Goal: Task Accomplishment & Management: Complete application form

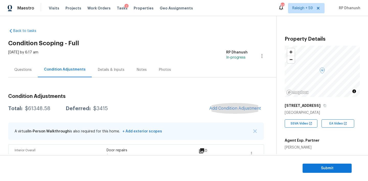
click at [206, 103] on button "Add Condition Adjustment" at bounding box center [235, 108] width 58 height 11
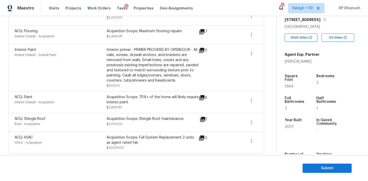
click at [103, 59] on body "Maestro Visits Projects Work Orders Tasks 2 Properties Geo Assignments 676 Rale…" at bounding box center [184, 90] width 368 height 181
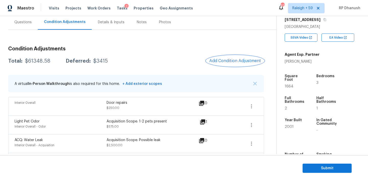
scroll to position [88, 0]
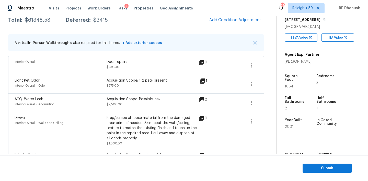
click at [45, 22] on div "$61348.58" at bounding box center [37, 20] width 25 height 5
copy div "$61348.58"
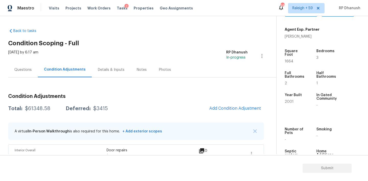
click at [30, 63] on div "Questions" at bounding box center [23, 69] width 30 height 15
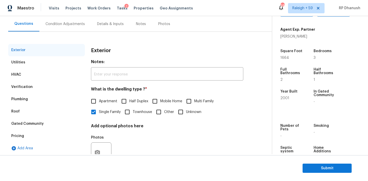
scroll to position [65, 0]
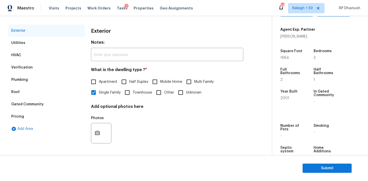
click at [40, 53] on div "HVAC" at bounding box center [46, 55] width 77 height 12
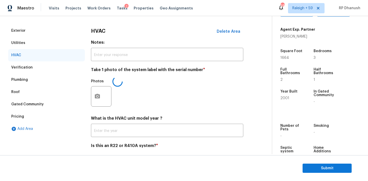
click at [35, 64] on div "Verification" at bounding box center [46, 67] width 77 height 12
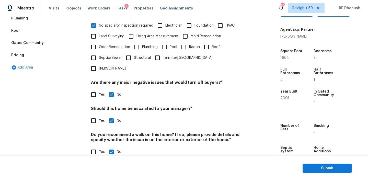
scroll to position [0, 0]
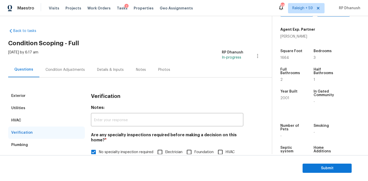
click at [70, 73] on div "Condition Adjustments" at bounding box center [65, 69] width 52 height 15
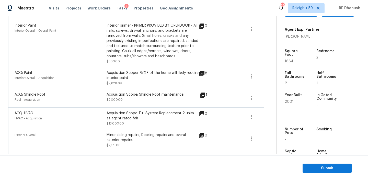
scroll to position [314, 0]
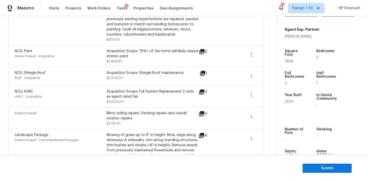
click at [141, 91] on div "Acquisition Scope: Full System Replacement 2 units as agent rated fair" at bounding box center [153, 94] width 92 height 10
drag, startPoint x: 141, startPoint y: 91, endPoint x: 148, endPoint y: 95, distance: 8.7
click at [148, 95] on div "Acquisition Scope: Full System Replacement 2 units as agent rated fair" at bounding box center [153, 94] width 92 height 10
copy div "Full System Replacement 2 units as agent rated fair"
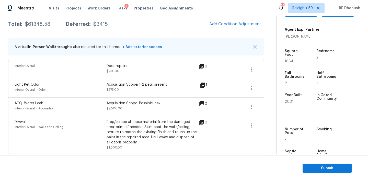
scroll to position [0, 0]
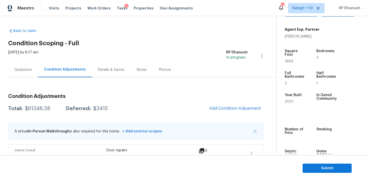
click at [19, 70] on div "Questions" at bounding box center [22, 69] width 17 height 5
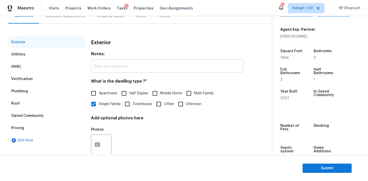
scroll to position [65, 0]
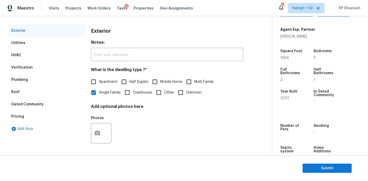
click at [37, 66] on div "Verification" at bounding box center [46, 67] width 77 height 12
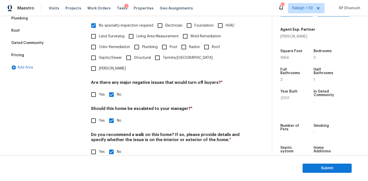
scroll to position [0, 0]
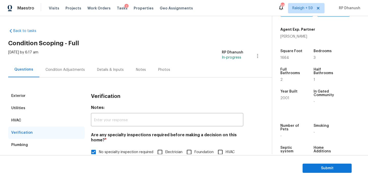
click at [70, 64] on div "Condition Adjustments" at bounding box center [65, 69] width 52 height 15
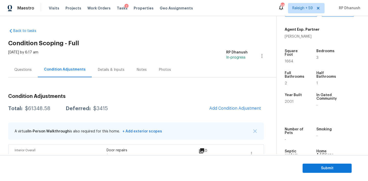
click at [319, 175] on section "Submit" at bounding box center [184, 168] width 368 height 26
click at [319, 172] on button "Submit" at bounding box center [326, 167] width 49 height 9
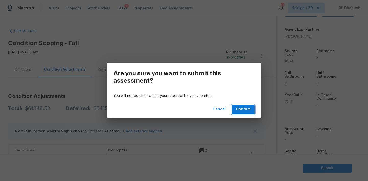
click at [238, 108] on span "Confirm" at bounding box center [243, 109] width 15 height 6
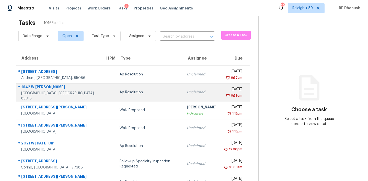
scroll to position [8, 0]
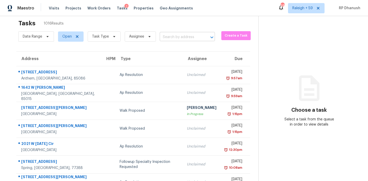
click at [186, 36] on input "text" at bounding box center [180, 37] width 41 height 8
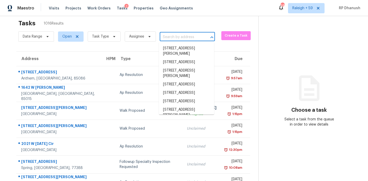
paste input "[STREET_ADDRESS][PERSON_NAME]"
type input "[STREET_ADDRESS][PERSON_NAME]"
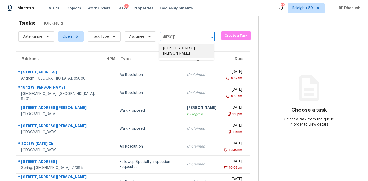
click at [180, 51] on li "[STREET_ADDRESS][PERSON_NAME]" at bounding box center [186, 51] width 55 height 14
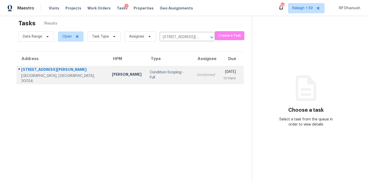
click at [223, 73] on div "[DATE]" at bounding box center [229, 72] width 13 height 6
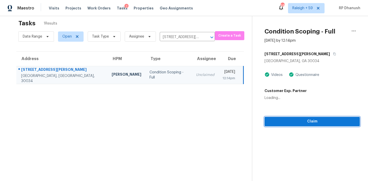
click at [309, 123] on span "Claim" at bounding box center [311, 121] width 87 height 6
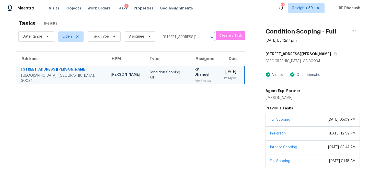
scroll to position [20, 0]
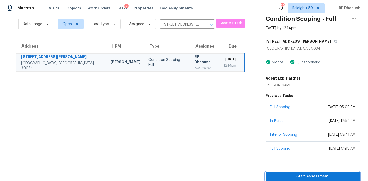
click at [295, 178] on span "Start Assessment" at bounding box center [313, 176] width 86 height 6
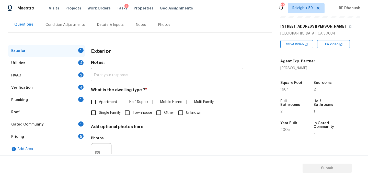
scroll to position [79, 0]
click at [106, 111] on span "Single Family" at bounding box center [110, 112] width 22 height 5
click at [99, 111] on input "Single Family" at bounding box center [93, 112] width 11 height 11
checkbox input "true"
click at [141, 111] on span "Townhouse" at bounding box center [142, 113] width 19 height 5
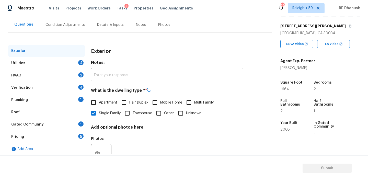
click at [133, 111] on input "Townhouse" at bounding box center [127, 113] width 11 height 11
checkbox input "true"
checkbox input "false"
click at [70, 62] on div "Utilities 4" at bounding box center [46, 63] width 77 height 12
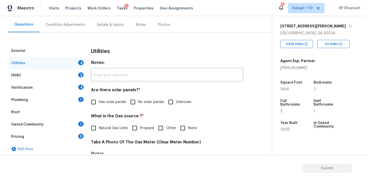
click at [133, 104] on input "No solar panels" at bounding box center [132, 102] width 11 height 11
checkbox input "true"
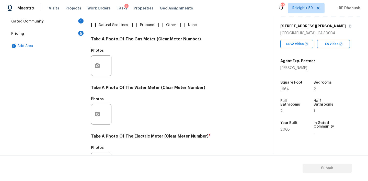
scroll to position [204, 0]
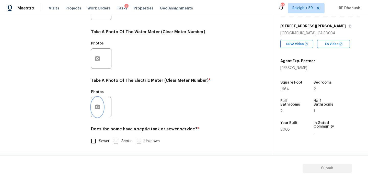
click at [100, 103] on button "button" at bounding box center [97, 107] width 12 height 20
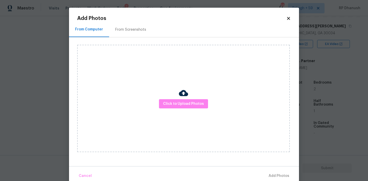
click at [144, 32] on div "From Screenshots" at bounding box center [130, 29] width 31 height 5
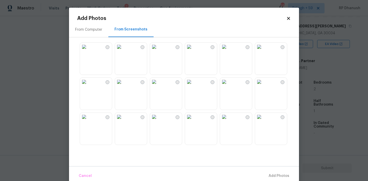
click at [123, 51] on img at bounding box center [119, 47] width 8 height 8
click at [271, 171] on button "Add 1 Photo(s)" at bounding box center [276, 175] width 29 height 11
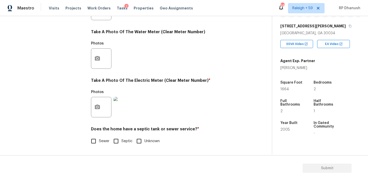
click at [90, 142] on input "Sewer" at bounding box center [93, 141] width 11 height 11
checkbox input "true"
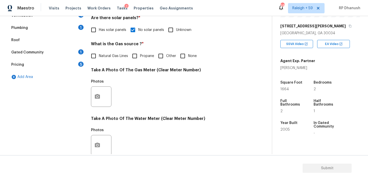
scroll to position [118, 0]
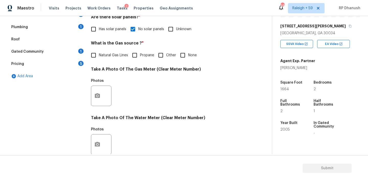
click at [165, 92] on div "Photos" at bounding box center [167, 92] width 152 height 33
click at [66, 52] on div "Gated Community 1" at bounding box center [46, 51] width 77 height 12
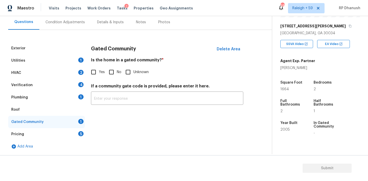
scroll to position [48, 0]
click at [108, 71] on input "No" at bounding box center [111, 72] width 11 height 11
checkbox input "true"
click at [76, 128] on div "Pricing 5" at bounding box center [46, 134] width 77 height 12
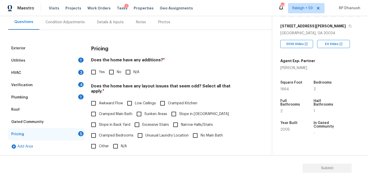
click at [109, 77] on input "No" at bounding box center [111, 72] width 11 height 11
checkbox input "true"
click at [103, 123] on span "Slope in Back Yard" at bounding box center [114, 125] width 31 height 5
click at [99, 121] on input "Slope in Back Yard" at bounding box center [93, 125] width 11 height 11
checkbox input "true"
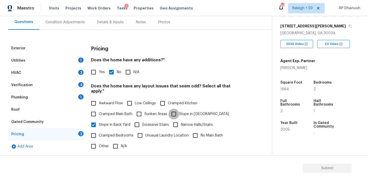
click at [171, 109] on input "Slope in [GEOGRAPHIC_DATA]" at bounding box center [173, 114] width 11 height 11
checkbox input "true"
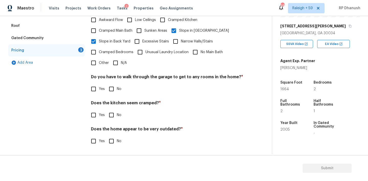
scroll to position [126, 0]
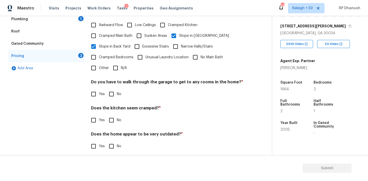
click at [112, 91] on input "No" at bounding box center [111, 94] width 11 height 11
checkbox input "true"
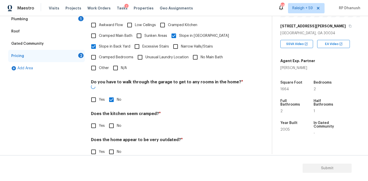
click at [112, 120] on input "No" at bounding box center [111, 125] width 11 height 11
checkbox input "true"
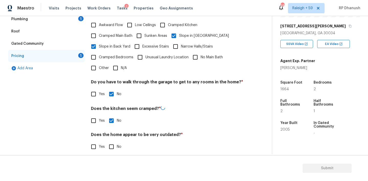
click at [109, 141] on input "No" at bounding box center [111, 146] width 11 height 11
checkbox input "true"
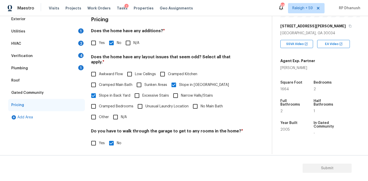
scroll to position [42, 0]
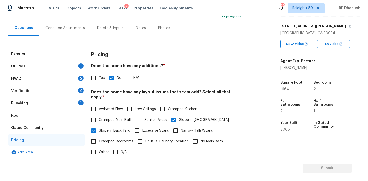
click at [76, 103] on div "Plumbing 1" at bounding box center [46, 103] width 77 height 12
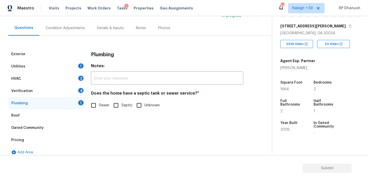
click at [95, 100] on input "Sewer" at bounding box center [93, 105] width 11 height 11
checkbox input "true"
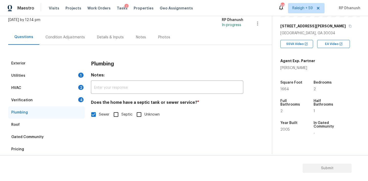
click at [80, 97] on div "4" at bounding box center [80, 99] width 5 height 5
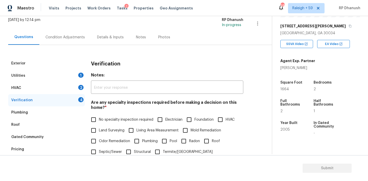
click at [104, 121] on span "No specialty inspection required" at bounding box center [126, 119] width 54 height 5
click at [99, 121] on input "No specialty inspection required" at bounding box center [93, 119] width 11 height 11
checkbox input "true"
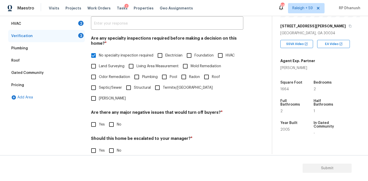
click at [113, 119] on input "No" at bounding box center [111, 124] width 11 height 11
checkbox input "true"
click at [113, 154] on div "Back to tasks Condition Scoping - Full [DATE] by 12:14 pm RP Dhanush In-progres…" at bounding box center [184, 98] width 368 height 165
click at [113, 146] on input "No" at bounding box center [111, 151] width 11 height 11
checkbox input "true"
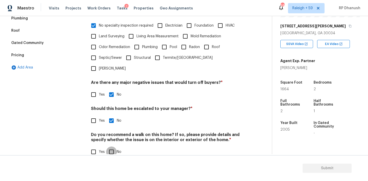
click at [114, 146] on input "No" at bounding box center [111, 151] width 11 height 11
checkbox input "true"
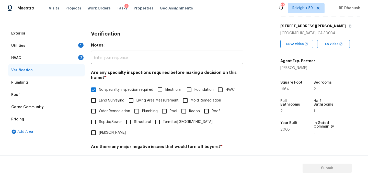
click at [76, 58] on div "HVAC 2" at bounding box center [46, 58] width 77 height 12
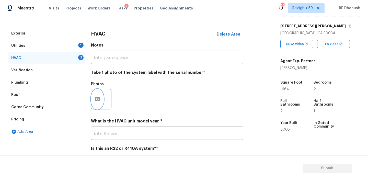
click at [95, 95] on button "button" at bounding box center [97, 99] width 12 height 20
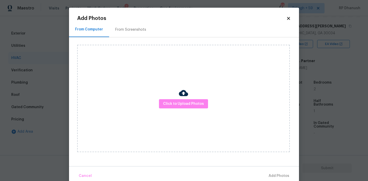
click at [152, 14] on div "Add Photos From Computer From Screenshots Click to Upload Photos Cancel Add Pho…" at bounding box center [184, 95] width 230 height 174
click at [134, 29] on div "From Screenshots" at bounding box center [130, 29] width 31 height 5
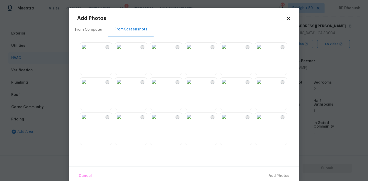
click at [123, 51] on img at bounding box center [119, 47] width 8 height 8
click at [266, 173] on span "Add 1 Photo(s)" at bounding box center [276, 176] width 25 height 6
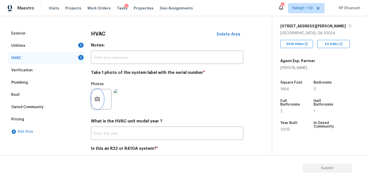
scroll to position [82, 0]
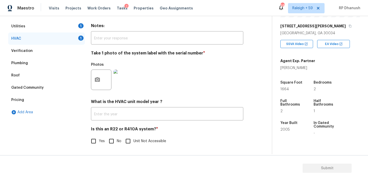
click at [110, 142] on input "No" at bounding box center [111, 141] width 11 height 11
checkbox input "true"
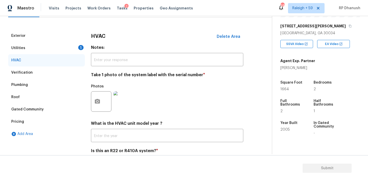
scroll to position [3, 0]
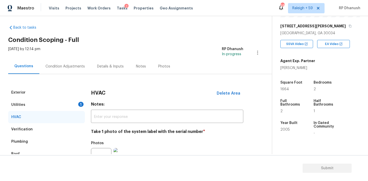
click at [76, 103] on div "Utilities 1" at bounding box center [46, 105] width 77 height 12
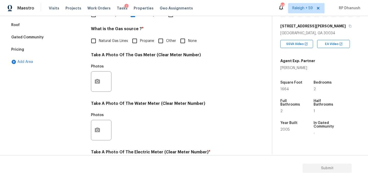
scroll to position [126, 0]
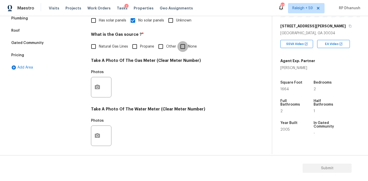
click at [184, 48] on input "None" at bounding box center [182, 46] width 11 height 11
checkbox input "true"
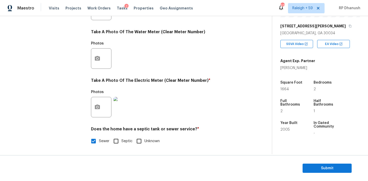
scroll to position [0, 0]
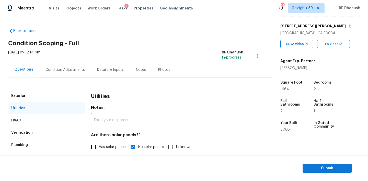
click at [79, 66] on div "Condition Adjustments" at bounding box center [65, 69] width 52 height 15
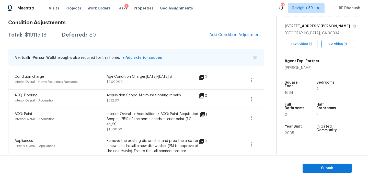
scroll to position [86, 0]
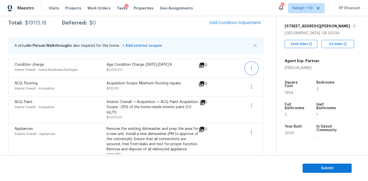
click at [256, 68] on button "button" at bounding box center [251, 68] width 12 height 12
click at [285, 66] on div "Edit" at bounding box center [281, 67] width 40 height 5
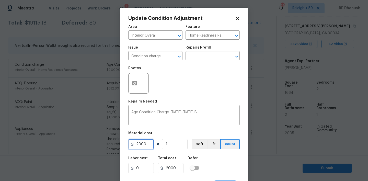
click at [147, 147] on input "2000" at bounding box center [141, 144] width 26 height 10
type input "0"
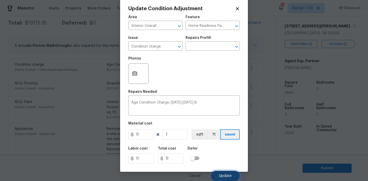
click at [223, 177] on span "Update" at bounding box center [225, 176] width 13 height 4
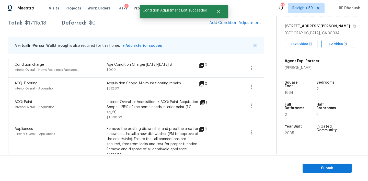
scroll to position [0, 0]
click at [251, 84] on icon "button" at bounding box center [251, 87] width 6 height 6
click at [268, 85] on div "Edit" at bounding box center [281, 85] width 40 height 5
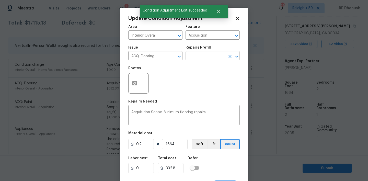
click at [208, 60] on input "text" at bounding box center [205, 56] width 40 height 8
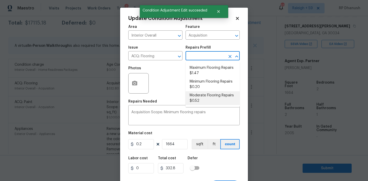
click at [199, 103] on li "Moderate Flooring Repairs $0.52" at bounding box center [212, 98] width 54 height 14
type textarea "Acquisition Scope: Moderate flooring repairs"
type input "0.52"
type input "865.28"
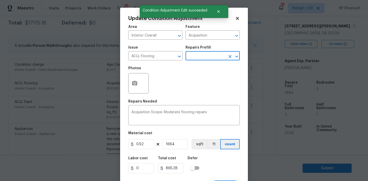
scroll to position [10, 0]
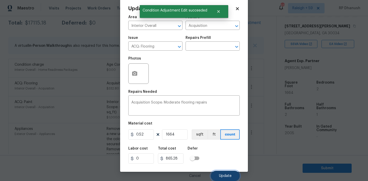
click at [236, 174] on button "Update" at bounding box center [225, 176] width 29 height 10
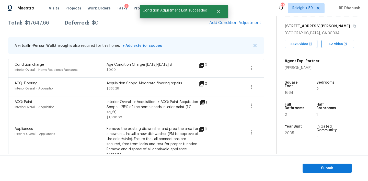
scroll to position [0, 0]
click at [36, 24] on div "$17647.66" at bounding box center [37, 22] width 24 height 5
copy div "$17647.66"
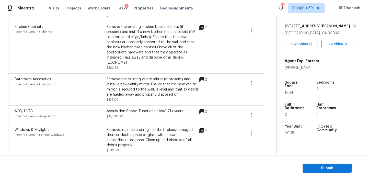
scroll to position [265, 0]
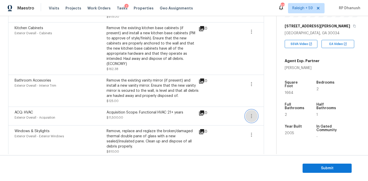
click at [253, 116] on button "button" at bounding box center [251, 116] width 12 height 12
click at [262, 113] on div "Edit" at bounding box center [281, 110] width 40 height 5
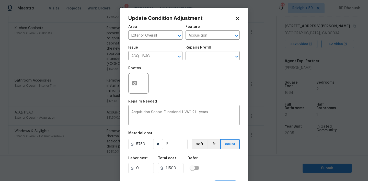
click at [71, 99] on body "Maestro Visits Projects Work Orders Tasks 2 Properties Geo Assignments 679 Rale…" at bounding box center [184, 90] width 368 height 181
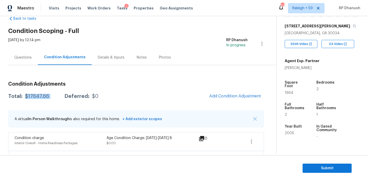
scroll to position [0, 0]
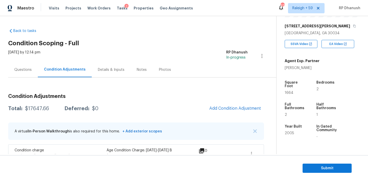
click at [17, 68] on div "Questions" at bounding box center [22, 69] width 17 height 5
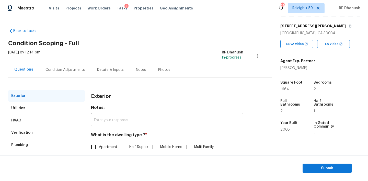
click at [56, 70] on div "Condition Adjustments" at bounding box center [64, 69] width 39 height 5
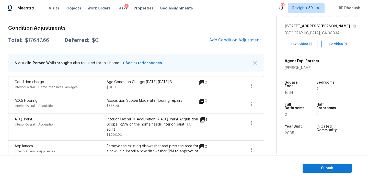
scroll to position [44, 0]
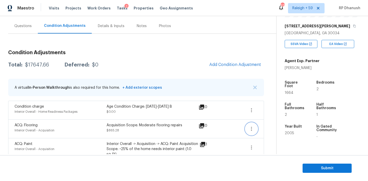
click at [249, 128] on icon "button" at bounding box center [251, 129] width 6 height 6
click at [274, 125] on div "Edit" at bounding box center [281, 127] width 40 height 5
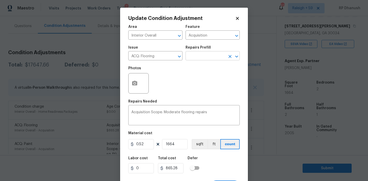
click at [203, 60] on input "text" at bounding box center [205, 56] width 40 height 8
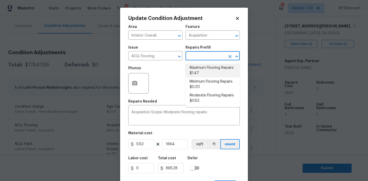
click at [206, 68] on li "Maximum Flooring Repairs $1.47" at bounding box center [212, 71] width 54 height 14
type textarea "Acquisition Scope: Maximum flooring repairs"
type input "1.47"
type input "2446.08"
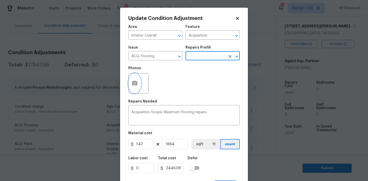
click at [134, 89] on button "button" at bounding box center [134, 83] width 12 height 20
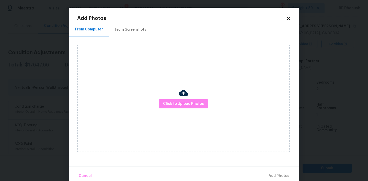
click at [142, 27] on div "From Screenshots" at bounding box center [130, 29] width 43 height 15
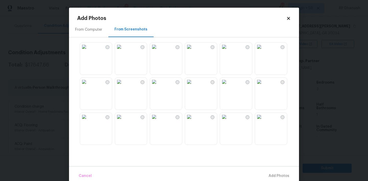
click at [193, 51] on img at bounding box center [189, 47] width 8 height 8
click at [228, 121] on img at bounding box center [224, 117] width 8 height 8
click at [154, 121] on img at bounding box center [154, 117] width 8 height 8
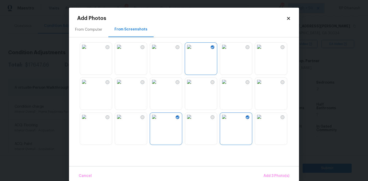
click at [228, 121] on img at bounding box center [224, 117] width 8 height 8
drag, startPoint x: 264, startPoint y: 130, endPoint x: 253, endPoint y: 131, distance: 11.0
click at [263, 121] on img at bounding box center [259, 117] width 8 height 8
click at [286, 172] on button "Add 3 Photo(s)" at bounding box center [276, 175] width 30 height 11
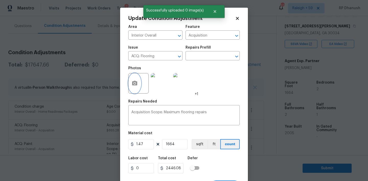
scroll to position [10, 0]
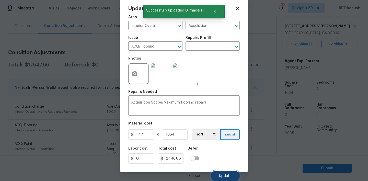
click at [219, 173] on button "Update" at bounding box center [225, 176] width 29 height 10
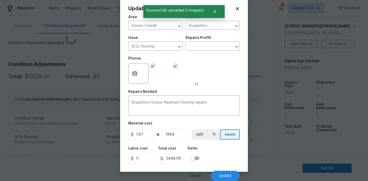
scroll to position [8, 0]
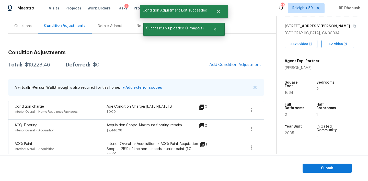
copy div "$19228.46"
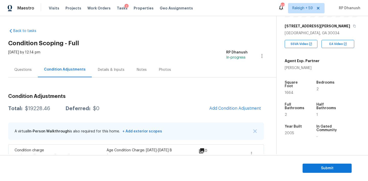
click at [23, 65] on div "Questions" at bounding box center [23, 69] width 30 height 15
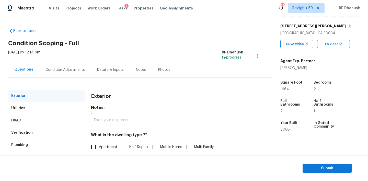
scroll to position [65, 0]
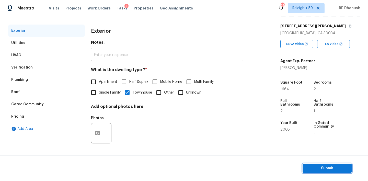
click at [318, 169] on span "Submit" at bounding box center [327, 168] width 41 height 6
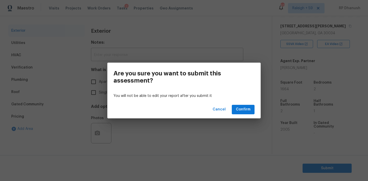
click at [250, 115] on div "Cancel Confirm" at bounding box center [183, 110] width 153 height 18
drag, startPoint x: 251, startPoint y: 109, endPoint x: 195, endPoint y: -21, distance: 141.4
click at [195, 0] on html "Maestro Visits Projects Work Orders Tasks 2 Properties Geo Assignments 679 Rale…" at bounding box center [184, 90] width 368 height 181
click at [241, 108] on span "Confirm" at bounding box center [243, 109] width 15 height 6
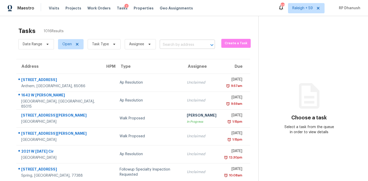
click at [180, 48] on input "text" at bounding box center [180, 45] width 41 height 8
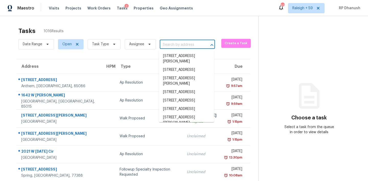
paste input "[STREET_ADDRESS]"
type input "[STREET_ADDRESS]"
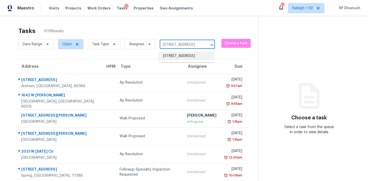
click at [194, 60] on li "[STREET_ADDRESS]" at bounding box center [186, 56] width 55 height 8
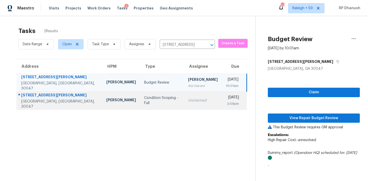
click at [226, 97] on div "[DATE]" at bounding box center [232, 98] width 13 height 6
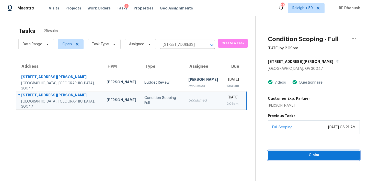
click at [300, 156] on span "Claim" at bounding box center [314, 155] width 84 height 6
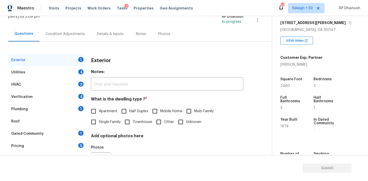
scroll to position [65, 0]
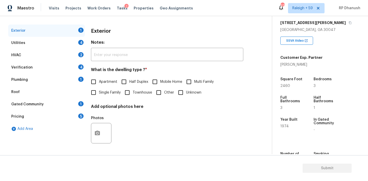
click at [103, 95] on span "Single Family" at bounding box center [110, 92] width 22 height 5
click at [99, 95] on input "Single Family" at bounding box center [93, 92] width 11 height 11
checkbox input "true"
click at [80, 41] on div "4" at bounding box center [80, 42] width 5 height 5
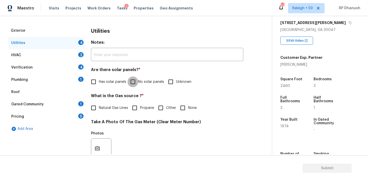
click at [136, 77] on input "No solar panels" at bounding box center [132, 81] width 11 height 11
checkbox input "true"
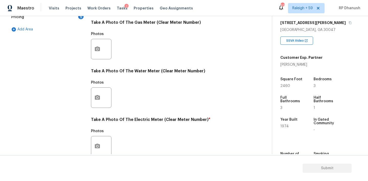
scroll to position [136, 0]
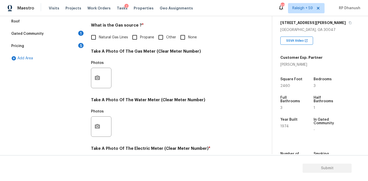
click at [178, 43] on div "Utilities Notes: ​ Are there solar panels? * Has solar panels No solar panels U…" at bounding box center [167, 87] width 152 height 266
click at [187, 39] on input "None" at bounding box center [182, 37] width 11 height 11
checkbox input "true"
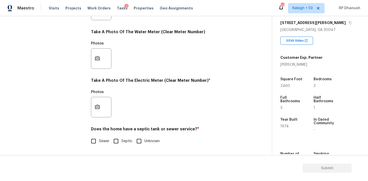
scroll to position [204, 0]
click at [99, 107] on icon "button" at bounding box center [97, 106] width 5 height 5
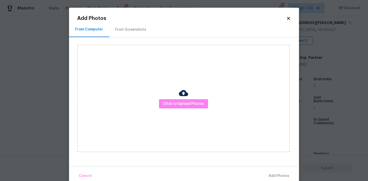
click at [134, 22] on div "From Screenshots" at bounding box center [130, 29] width 43 height 15
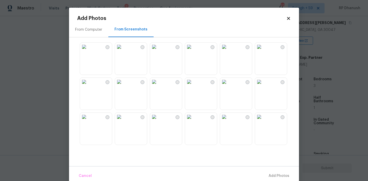
click at [134, 31] on div "From Screenshots" at bounding box center [130, 29] width 33 height 5
click at [88, 50] on img at bounding box center [84, 47] width 8 height 8
click at [266, 176] on span "Add 1 Photo(s)" at bounding box center [276, 176] width 25 height 6
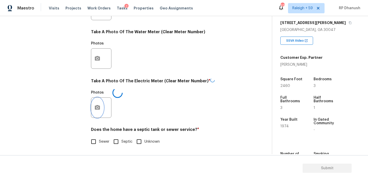
scroll to position [0, 0]
click at [92, 144] on input "Sewer" at bounding box center [93, 141] width 11 height 11
checkbox input "true"
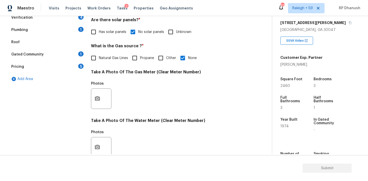
click at [83, 54] on div "1" at bounding box center [80, 53] width 5 height 5
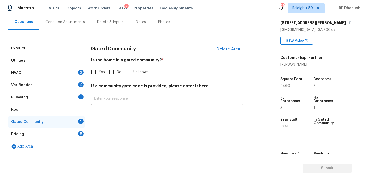
click at [112, 72] on input "No" at bounding box center [111, 72] width 11 height 11
checkbox input "true"
click at [74, 77] on div "HVAC 2" at bounding box center [46, 73] width 77 height 12
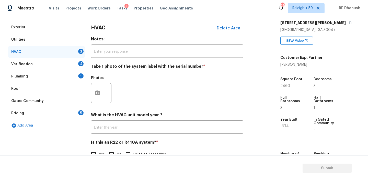
scroll to position [72, 0]
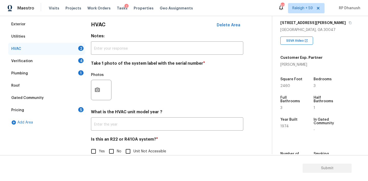
click at [105, 87] on div at bounding box center [101, 90] width 20 height 20
click at [102, 86] on button "button" at bounding box center [97, 90] width 12 height 20
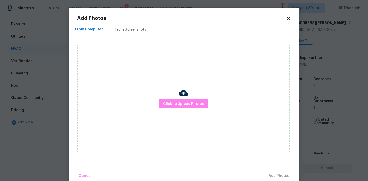
click at [144, 38] on div "Click to Upload Photos" at bounding box center [188, 98] width 222 height 122
click at [130, 32] on div "From Screenshots" at bounding box center [130, 29] width 43 height 15
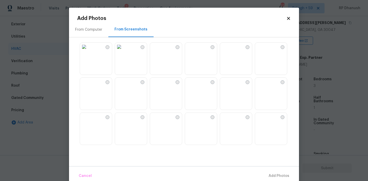
click at [88, 51] on img at bounding box center [84, 47] width 8 height 8
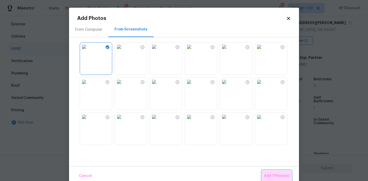
click at [274, 178] on span "Add 1 Photo(s)" at bounding box center [276, 176] width 25 height 6
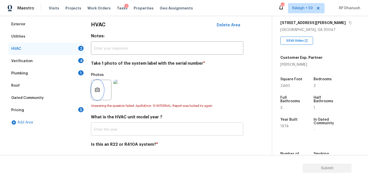
scroll to position [82, 0]
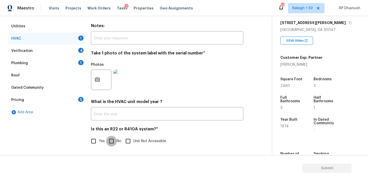
click at [112, 138] on input "No" at bounding box center [111, 141] width 11 height 11
checkbox input "true"
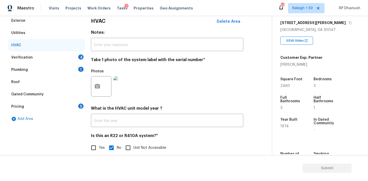
click at [79, 57] on div "4" at bounding box center [80, 56] width 5 height 5
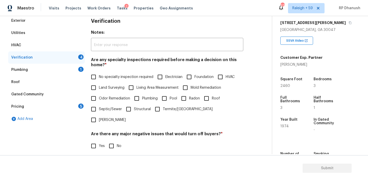
click at [102, 76] on span "No specialty inspection required" at bounding box center [126, 76] width 54 height 5
click at [99, 76] on input "No specialty inspection required" at bounding box center [93, 77] width 11 height 11
checkbox input "true"
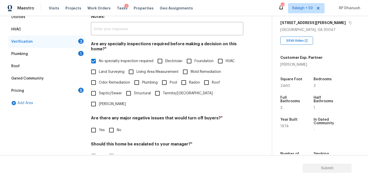
click at [111, 125] on input "No" at bounding box center [111, 130] width 11 height 11
checkbox input "true"
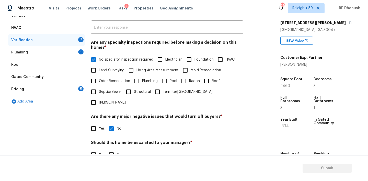
click at [117, 152] on span "No" at bounding box center [119, 154] width 5 height 5
click at [116, 149] on input "No" at bounding box center [111, 154] width 11 height 11
checkbox input "true"
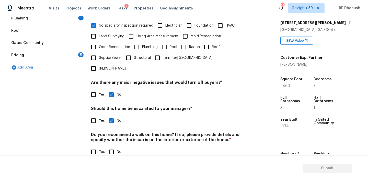
drag, startPoint x: 113, startPoint y: 140, endPoint x: 113, endPoint y: 114, distance: 26.3
click at [113, 146] on input "No" at bounding box center [111, 151] width 11 height 11
checkbox input "true"
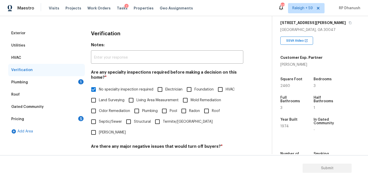
click at [73, 79] on div "Plumbing 1" at bounding box center [46, 82] width 77 height 12
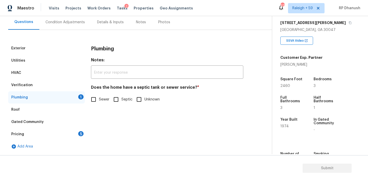
click at [94, 100] on input "Sewer" at bounding box center [93, 99] width 11 height 11
checkbox input "true"
click at [73, 133] on div "Pricing 5" at bounding box center [46, 134] width 77 height 12
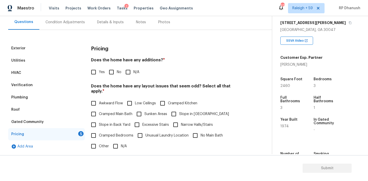
click at [113, 75] on input "No" at bounding box center [111, 72] width 11 height 11
checkbox input "true"
click at [103, 123] on span "Slope in Back Yard" at bounding box center [114, 125] width 31 height 5
click at [99, 122] on input "Slope in Back Yard" at bounding box center [93, 125] width 11 height 11
checkbox input "true"
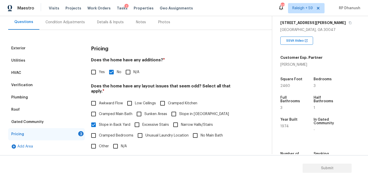
click at [180, 111] on span "Slope in [GEOGRAPHIC_DATA]" at bounding box center [204, 113] width 50 height 5
click at [179, 109] on input "Slope in [GEOGRAPHIC_DATA]" at bounding box center [173, 114] width 11 height 11
checkbox input "true"
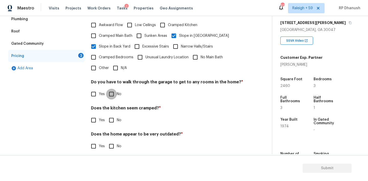
click at [110, 92] on input "No" at bounding box center [111, 94] width 11 height 11
checkbox input "true"
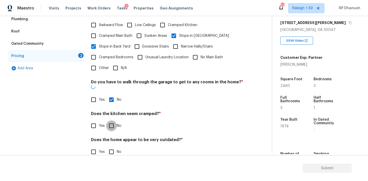
click at [110, 120] on input "No" at bounding box center [111, 125] width 11 height 11
checkbox input "true"
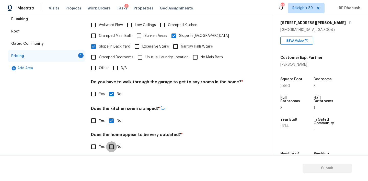
click at [110, 141] on input "No" at bounding box center [111, 146] width 11 height 11
checkbox input "true"
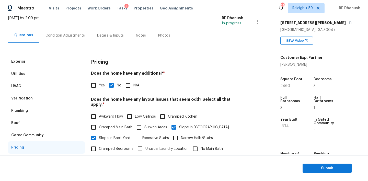
scroll to position [18, 0]
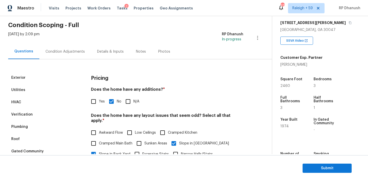
click at [78, 53] on div "Condition Adjustments" at bounding box center [64, 51] width 39 height 5
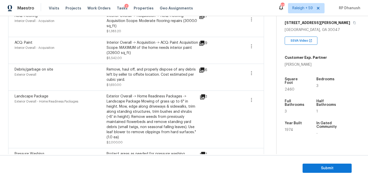
scroll to position [236, 0]
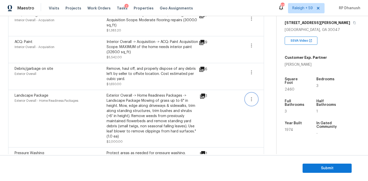
click at [253, 104] on button "button" at bounding box center [251, 99] width 12 height 12
click at [266, 100] on div "Edit" at bounding box center [281, 98] width 40 height 5
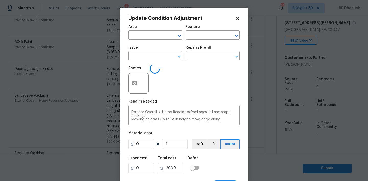
type input "Exterior Overall"
type input "Home Readiness Packages"
type input "Landscape Package"
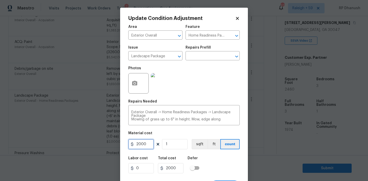
click at [141, 147] on input "2000" at bounding box center [141, 144] width 26 height 10
type input "2500"
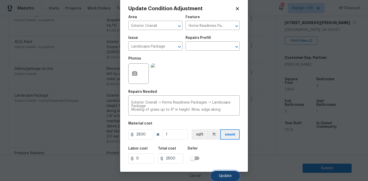
click at [219, 172] on button "Update" at bounding box center [225, 176] width 29 height 10
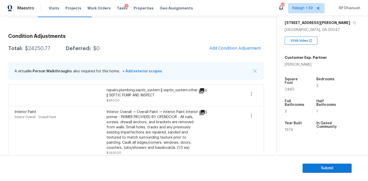
scroll to position [22, 0]
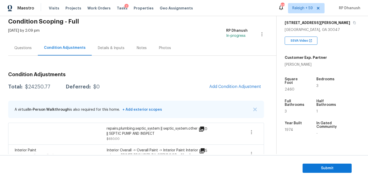
click at [44, 85] on div "$24250.77" at bounding box center [37, 86] width 25 height 5
copy div "$24250.77"
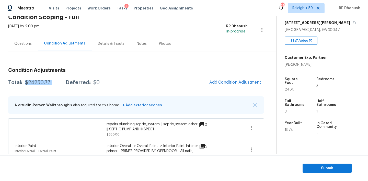
scroll to position [15, 0]
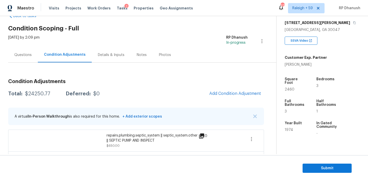
click at [24, 53] on div "Questions" at bounding box center [22, 54] width 17 height 5
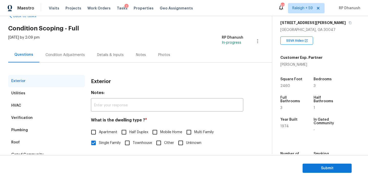
scroll to position [65, 0]
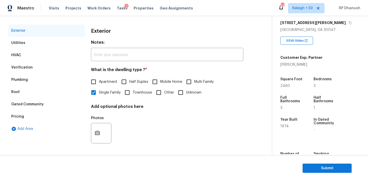
click at [48, 71] on div "Verification" at bounding box center [46, 67] width 77 height 12
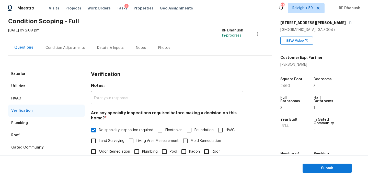
scroll to position [0, 0]
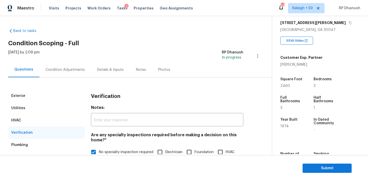
click at [78, 71] on div "Condition Adjustments" at bounding box center [64, 69] width 39 height 5
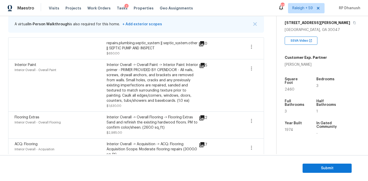
scroll to position [387, 0]
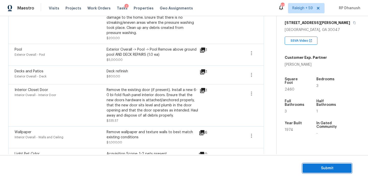
click at [333, 168] on span "Submit" at bounding box center [327, 168] width 41 height 6
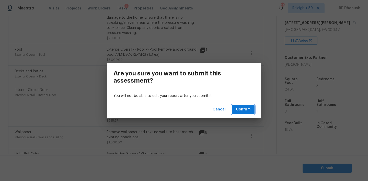
click at [247, 109] on span "Confirm" at bounding box center [243, 109] width 15 height 6
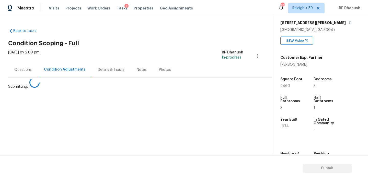
scroll to position [0, 0]
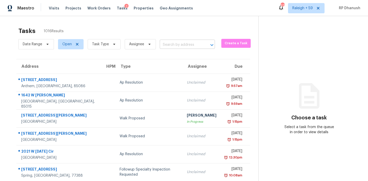
click at [179, 43] on input "text" at bounding box center [180, 45] width 41 height 8
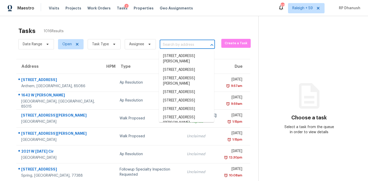
paste input "[STREET_ADDRESS]"
type input "[STREET_ADDRESS]"
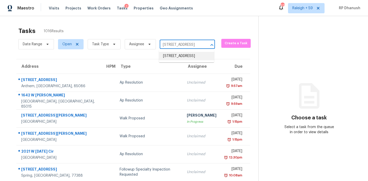
click at [175, 59] on li "[STREET_ADDRESS]" at bounding box center [186, 56] width 55 height 8
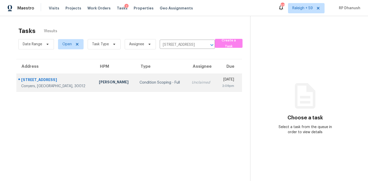
click at [225, 88] on div "2:09pm" at bounding box center [227, 85] width 14 height 5
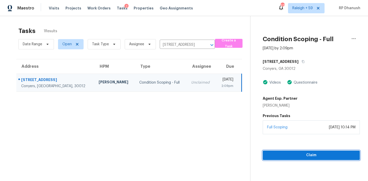
click at [319, 153] on span "Claim" at bounding box center [311, 155] width 89 height 6
click at [316, 156] on span "Start Assessment" at bounding box center [311, 155] width 89 height 6
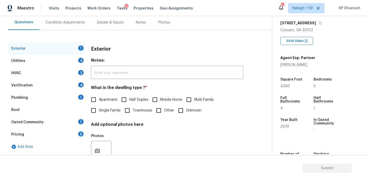
scroll to position [50, 0]
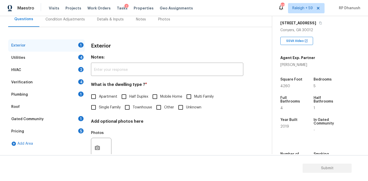
click at [98, 102] on input "Single Family" at bounding box center [93, 107] width 11 height 11
checkbox input "true"
click at [81, 92] on div "1" at bounding box center [80, 93] width 5 height 5
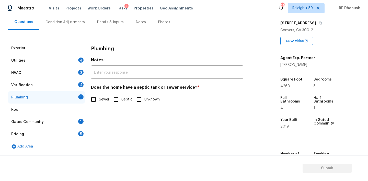
click at [114, 99] on input "Septic" at bounding box center [116, 99] width 11 height 11
checkbox input "true"
click at [72, 125] on div "Gated Community 1" at bounding box center [46, 122] width 77 height 12
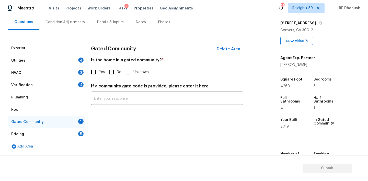
click at [106, 75] on input "No" at bounding box center [111, 72] width 11 height 11
checkbox input "true"
click at [68, 132] on div "Pricing 5" at bounding box center [46, 134] width 77 height 12
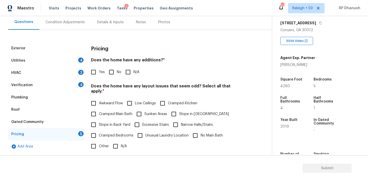
click at [115, 70] on input "No" at bounding box center [111, 72] width 11 height 11
checkbox input "true"
click at [97, 119] on input "Slope in Back Yard" at bounding box center [93, 124] width 11 height 11
checkbox input "true"
drag, startPoint x: 172, startPoint y: 106, endPoint x: 147, endPoint y: 118, distance: 27.2
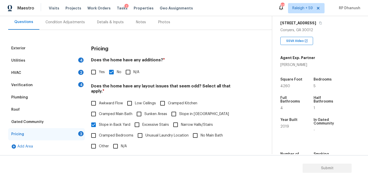
click at [165, 108] on div "Awkward Flow Low Ceilings Cramped Kitchen Cramped Main Bath Sunken Areas Slope …" at bounding box center [167, 125] width 152 height 54
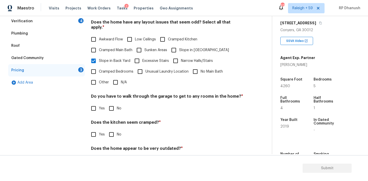
click at [177, 45] on input "Slope in [GEOGRAPHIC_DATA]" at bounding box center [173, 50] width 11 height 11
checkbox input "true"
click at [110, 107] on input "No" at bounding box center [111, 108] width 11 height 11
checkbox input "true"
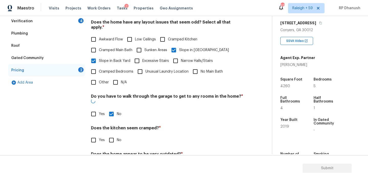
click at [110, 135] on input "No" at bounding box center [111, 140] width 11 height 11
checkbox input "true"
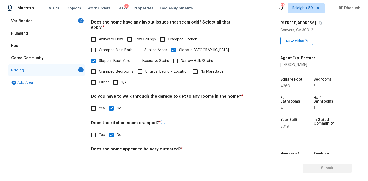
click at [110, 154] on div "Back to tasks Condition Scoping - Full [DATE] by 2:09 pm RP Dhanush In-progress…" at bounding box center [184, 98] width 368 height 165
click at [111, 155] on input "No" at bounding box center [111, 160] width 11 height 11
checkbox input "true"
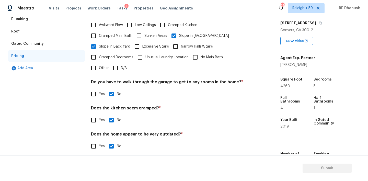
scroll to position [27, 0]
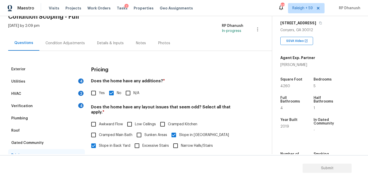
click at [78, 108] on div "Verification 4" at bounding box center [46, 106] width 77 height 12
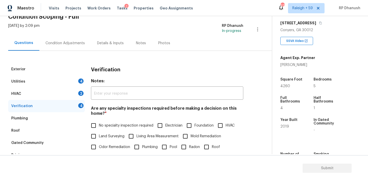
click at [97, 127] on input "No specialty inspection required" at bounding box center [93, 125] width 11 height 11
checkbox input "true"
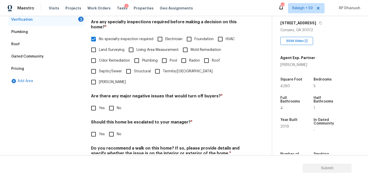
scroll to position [126, 0]
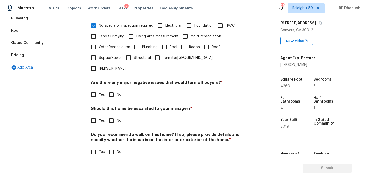
click at [111, 89] on input "No" at bounding box center [111, 94] width 11 height 11
checkbox input "true"
click at [111, 116] on input "No" at bounding box center [111, 121] width 11 height 11
checkbox input "true"
click at [111, 147] on input "No" at bounding box center [111, 152] width 11 height 11
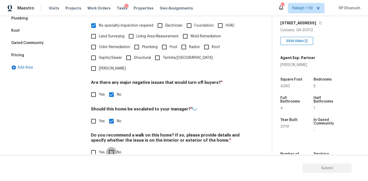
checkbox input "true"
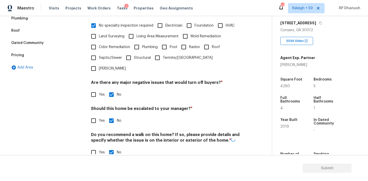
scroll to position [67, 0]
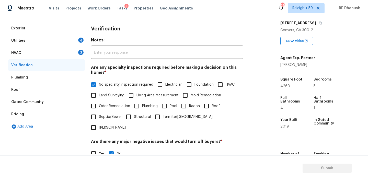
click at [77, 54] on div "HVAC 2" at bounding box center [46, 53] width 77 height 12
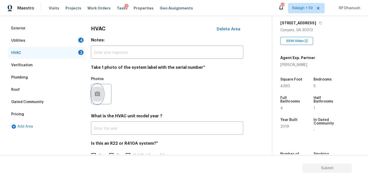
click at [98, 92] on icon "button" at bounding box center [97, 93] width 5 height 5
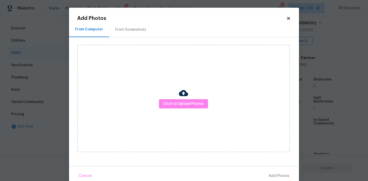
click at [132, 26] on div "From Screenshots" at bounding box center [130, 29] width 43 height 15
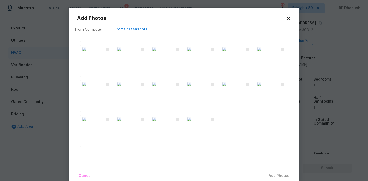
scroll to position [8, 0]
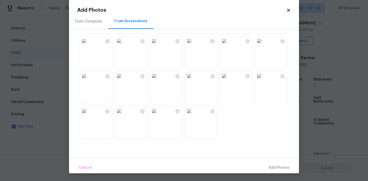
click at [158, 115] on img at bounding box center [154, 111] width 8 height 8
click at [282, 165] on span "Add 1 Photo(s)" at bounding box center [276, 168] width 25 height 6
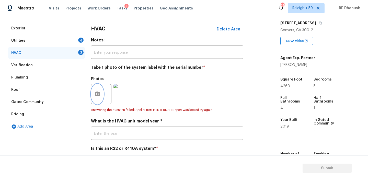
scroll to position [87, 0]
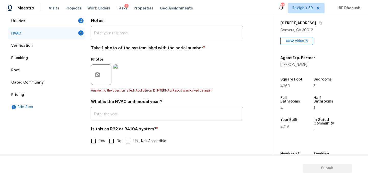
click at [110, 143] on input "No" at bounding box center [111, 141] width 11 height 11
checkbox input "true"
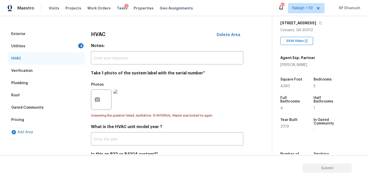
click at [67, 47] on div "Utilities 4" at bounding box center [46, 46] width 77 height 12
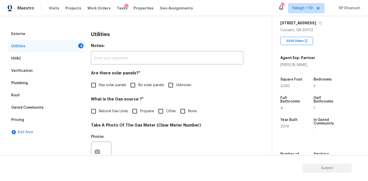
scroll to position [62, 0]
click at [138, 82] on input "No solar panels" at bounding box center [132, 84] width 11 height 11
checkbox input "true"
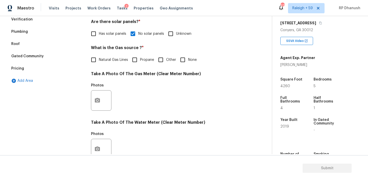
click at [101, 60] on span "Natural Gas Lines" at bounding box center [113, 59] width 29 height 5
click at [99, 60] on input "Natural Gas Lines" at bounding box center [93, 59] width 11 height 11
checkbox input "true"
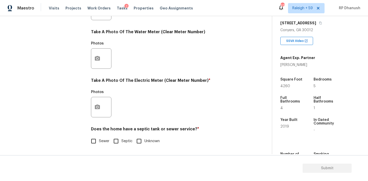
click at [119, 135] on div "Does the home have a septic tank or sewer service? * Sewer Septic Unknown" at bounding box center [167, 136] width 152 height 20
click at [118, 138] on input "Septic" at bounding box center [116, 141] width 11 height 11
checkbox input "true"
click at [98, 109] on icon "button" at bounding box center [97, 106] width 5 height 5
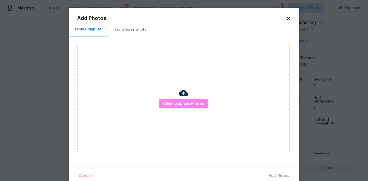
click at [134, 31] on div "From Screenshots" at bounding box center [130, 29] width 31 height 5
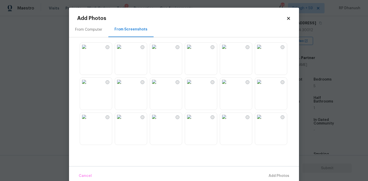
click at [123, 51] on img at bounding box center [119, 47] width 8 height 8
click at [274, 175] on span "Add 1 Photo(s)" at bounding box center [276, 176] width 25 height 6
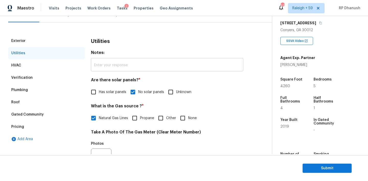
scroll to position [33, 0]
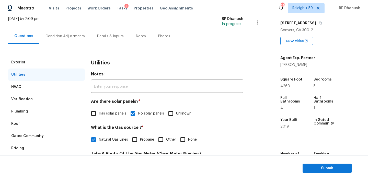
click at [78, 39] on div "Condition Adjustments" at bounding box center [65, 36] width 52 height 15
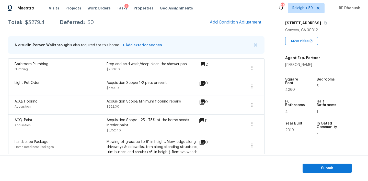
scroll to position [63, 0]
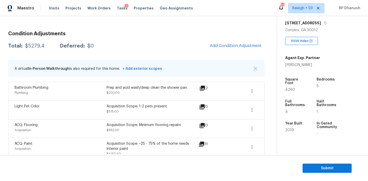
click at [35, 47] on div "$5279.4" at bounding box center [34, 45] width 19 height 5
copy div "$5279.4"
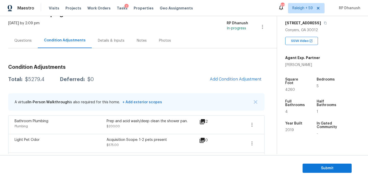
click at [30, 40] on div "Questions" at bounding box center [22, 40] width 17 height 5
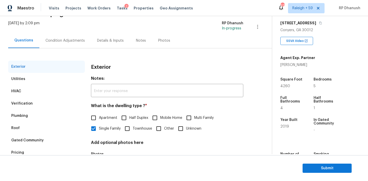
scroll to position [65, 0]
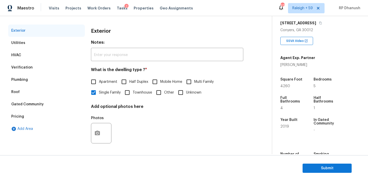
drag, startPoint x: 24, startPoint y: 114, endPoint x: 61, endPoint y: 111, distance: 37.7
click at [24, 114] on div "Pricing" at bounding box center [46, 116] width 77 height 12
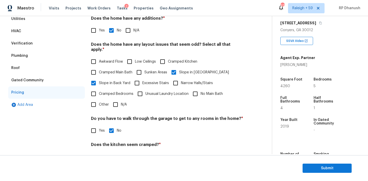
scroll to position [83, 0]
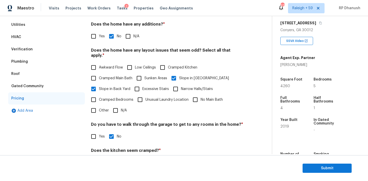
click at [27, 48] on div "Verification" at bounding box center [21, 49] width 21 height 5
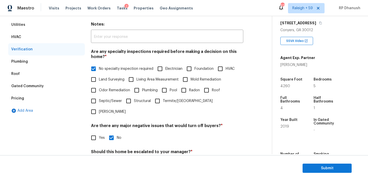
scroll to position [43, 0]
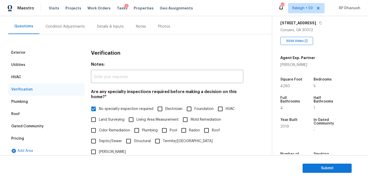
click at [75, 24] on div "Condition Adjustments" at bounding box center [64, 26] width 39 height 5
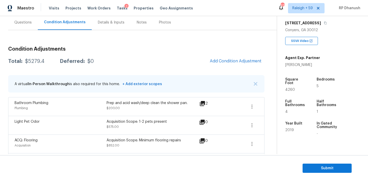
click at [19, 23] on div "Questions" at bounding box center [22, 22] width 17 height 5
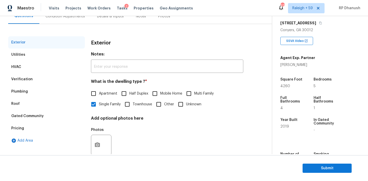
click at [68, 20] on div "Condition Adjustments" at bounding box center [65, 16] width 52 height 15
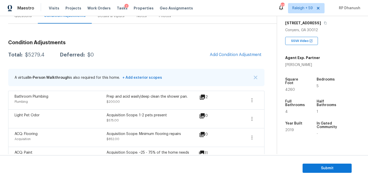
click at [36, 53] on div "$5279.4" at bounding box center [34, 54] width 19 height 5
click at [40, 49] on div "Total: $5279.4 Deferred: $0 Add Condition Adjustment" at bounding box center [136, 54] width 256 height 11
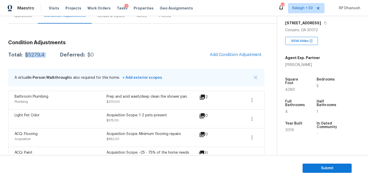
click at [40, 49] on div "Total: $5279.4 Deferred: $0 Add Condition Adjustment" at bounding box center [136, 54] width 256 height 11
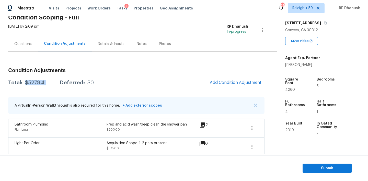
scroll to position [0, 0]
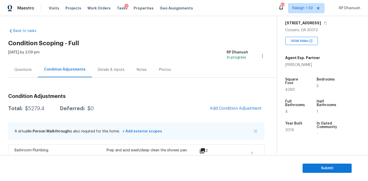
click at [28, 67] on div "Questions" at bounding box center [22, 69] width 17 height 5
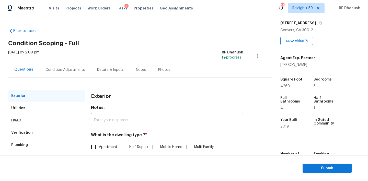
scroll to position [1, 0]
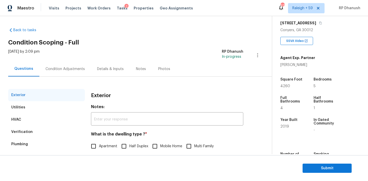
click at [67, 71] on div "Condition Adjustments" at bounding box center [65, 68] width 52 height 15
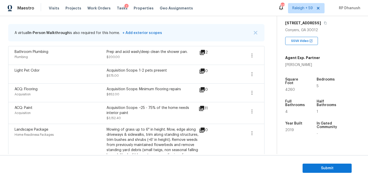
scroll to position [74, 0]
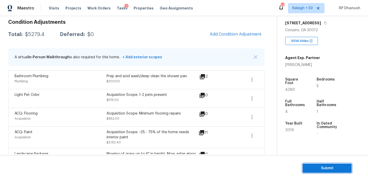
click at [312, 169] on span "Submit" at bounding box center [327, 168] width 41 height 6
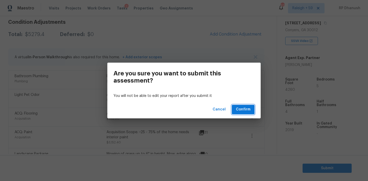
click at [252, 109] on button "Confirm" at bounding box center [243, 109] width 23 height 9
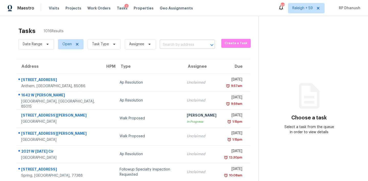
click at [170, 43] on input "text" at bounding box center [180, 45] width 41 height 8
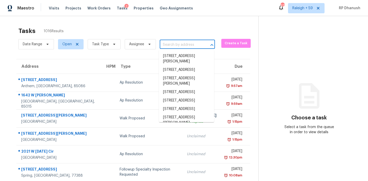
paste input "[STREET_ADDRESS]"
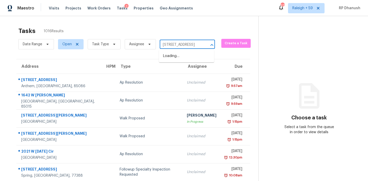
type input "[STREET_ADDRESS]"
click at [193, 50] on ul "[STREET_ADDRESS]" at bounding box center [186, 56] width 55 height 13
click at [190, 59] on li "[STREET_ADDRESS]" at bounding box center [186, 56] width 55 height 8
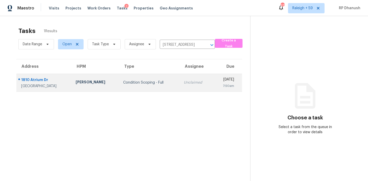
click at [181, 75] on td "Unclaimed" at bounding box center [196, 83] width 33 height 18
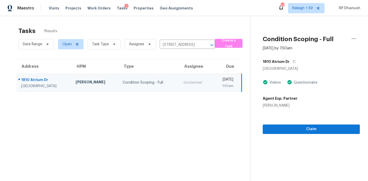
click at [212, 76] on td "[DATE] 7:50am" at bounding box center [226, 83] width 29 height 18
click at [283, 130] on span "Claim" at bounding box center [311, 129] width 89 height 6
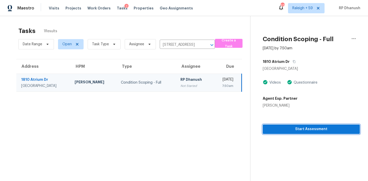
click at [283, 132] on span "Start Assessment" at bounding box center [311, 129] width 89 height 6
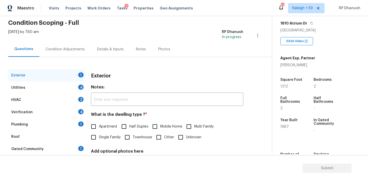
scroll to position [33, 0]
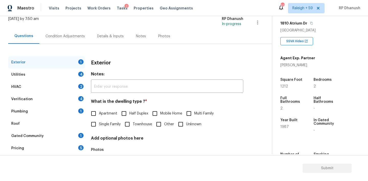
click at [98, 113] on input "Apartment" at bounding box center [93, 113] width 11 height 11
checkbox input "true"
click at [130, 116] on label "Half Duplex" at bounding box center [134, 114] width 30 height 11
click at [129, 116] on input "Half Duplex" at bounding box center [124, 114] width 11 height 11
checkbox input "true"
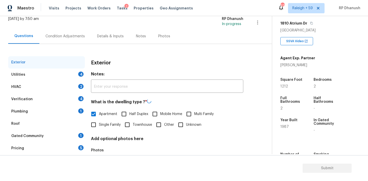
checkbox input "false"
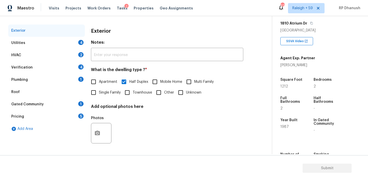
click at [70, 42] on div "Utilities 4" at bounding box center [46, 43] width 77 height 12
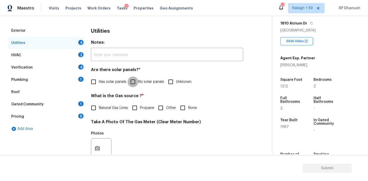
click at [134, 82] on input "No solar panels" at bounding box center [132, 81] width 11 height 11
checkbox input "true"
click at [55, 108] on div "Gated Community 1" at bounding box center [46, 104] width 77 height 12
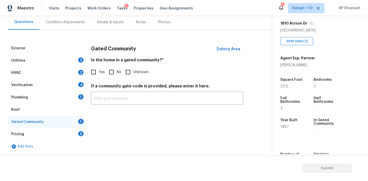
click at [45, 132] on div "Pricing 5" at bounding box center [46, 134] width 77 height 12
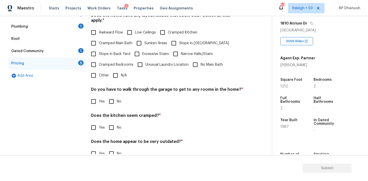
scroll to position [126, 0]
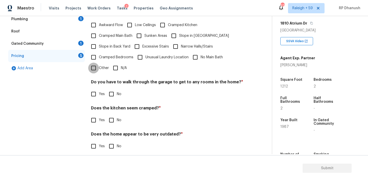
click at [95, 63] on input "Other" at bounding box center [93, 68] width 11 height 11
checkbox input "true"
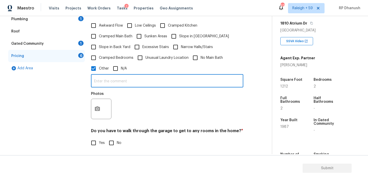
click at [102, 76] on input "text" at bounding box center [167, 81] width 152 height 12
type input "The dwelling type mismatches in admin."
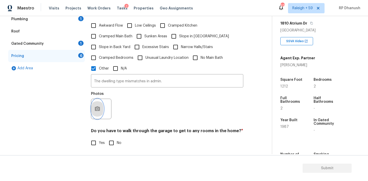
click at [97, 103] on button "button" at bounding box center [97, 109] width 12 height 20
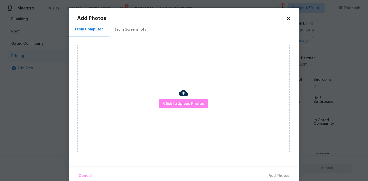
click at [133, 25] on div "From Screenshots" at bounding box center [130, 29] width 43 height 15
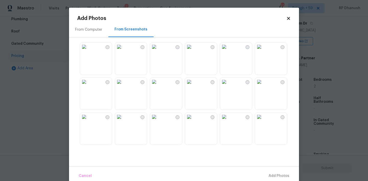
click at [88, 51] on img at bounding box center [84, 47] width 8 height 8
click at [88, 47] on img at bounding box center [84, 47] width 8 height 8
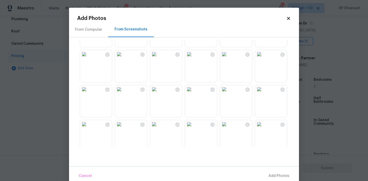
scroll to position [76, 0]
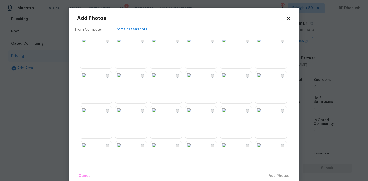
click at [158, 44] on img at bounding box center [154, 40] width 8 height 8
click at [273, 178] on span "Add 1 Photo(s)" at bounding box center [276, 176] width 25 height 6
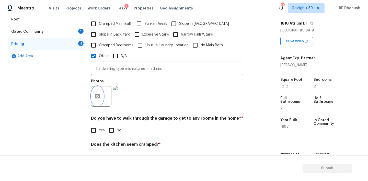
scroll to position [161, 0]
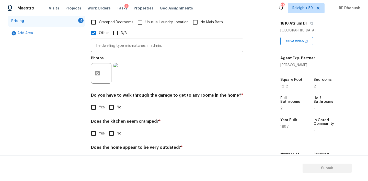
click at [113, 102] on input "No" at bounding box center [111, 107] width 11 height 11
checkbox input "true"
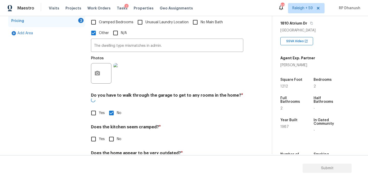
click at [113, 134] on input "No" at bounding box center [111, 139] width 11 height 11
checkbox input "true"
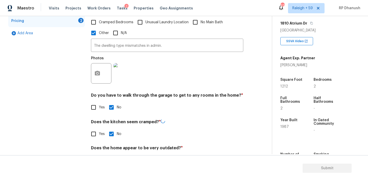
click at [113, 155] on input "No" at bounding box center [111, 160] width 11 height 11
checkbox input "true"
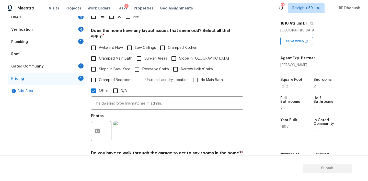
scroll to position [77, 0]
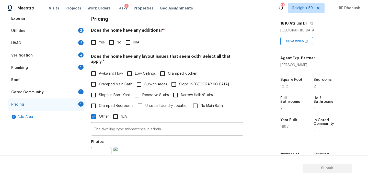
click at [114, 45] on input "No" at bounding box center [111, 42] width 11 height 11
checkbox input "true"
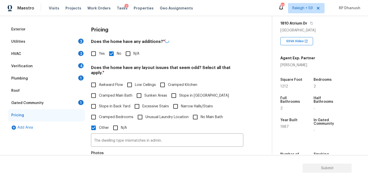
scroll to position [49, 0]
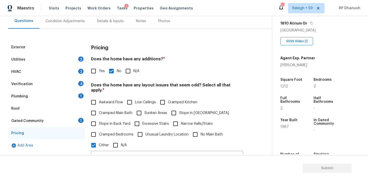
click at [77, 57] on div "Utilities 3" at bounding box center [46, 59] width 77 height 12
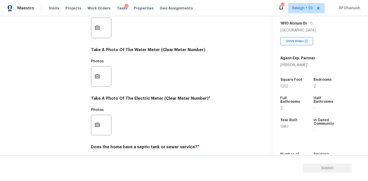
scroll to position [204, 0]
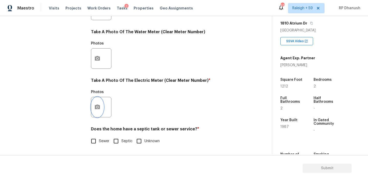
click at [96, 109] on icon "button" at bounding box center [97, 106] width 5 height 5
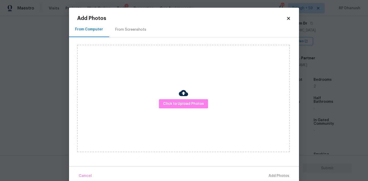
click at [135, 28] on div "From Screenshots" at bounding box center [130, 29] width 31 height 5
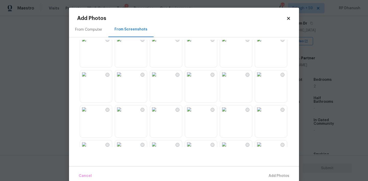
scroll to position [56, 0]
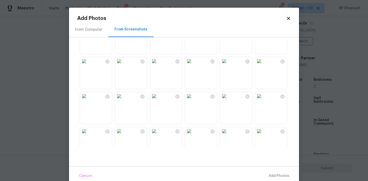
click at [158, 65] on img at bounding box center [154, 61] width 8 height 8
click at [270, 173] on span "Add 1 Photo(s)" at bounding box center [276, 176] width 25 height 6
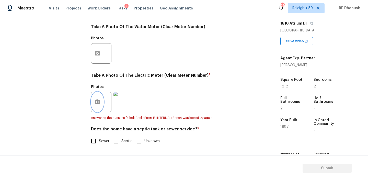
scroll to position [204, 0]
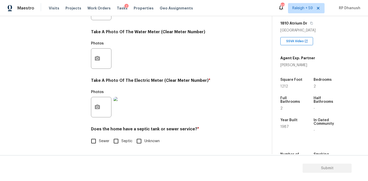
click at [101, 140] on span "Sewer" at bounding box center [104, 140] width 10 height 5
click at [99, 140] on input "Sewer" at bounding box center [93, 141] width 11 height 11
checkbox input "true"
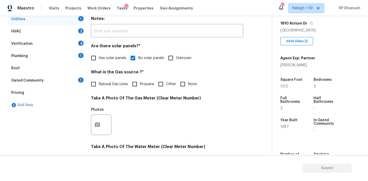
scroll to position [80, 0]
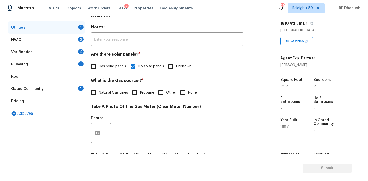
click at [71, 86] on div "Gated Community 1" at bounding box center [46, 89] width 77 height 12
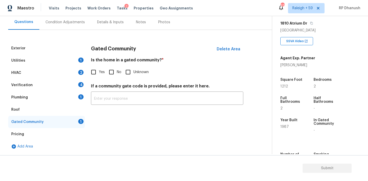
scroll to position [48, 0]
click at [109, 73] on input "No" at bounding box center [111, 72] width 11 height 11
checkbox input "true"
click at [76, 56] on div "Utilities 1" at bounding box center [46, 60] width 77 height 12
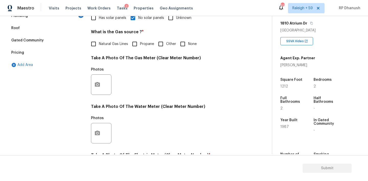
scroll to position [140, 0]
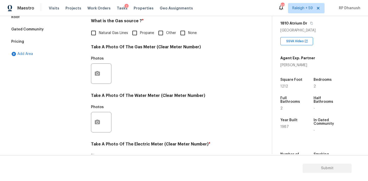
click at [182, 31] on input "None" at bounding box center [182, 33] width 11 height 11
checkbox input "true"
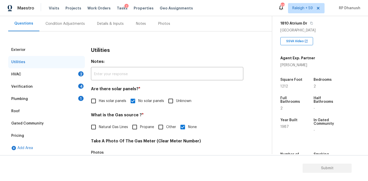
click at [70, 94] on div "Plumbing 1" at bounding box center [46, 99] width 77 height 12
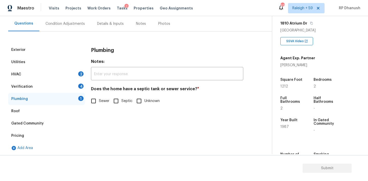
scroll to position [48, 0]
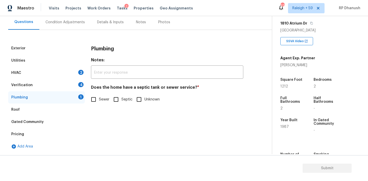
click at [98, 99] on input "Sewer" at bounding box center [93, 99] width 11 height 11
checkbox input "true"
click at [78, 83] on div "4" at bounding box center [80, 84] width 5 height 5
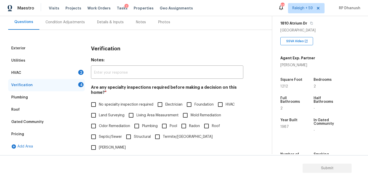
click at [100, 101] on label "No specialty inspection required" at bounding box center [120, 104] width 65 height 11
click at [99, 101] on input "No specialty inspection required" at bounding box center [93, 104] width 11 height 11
checkbox input "true"
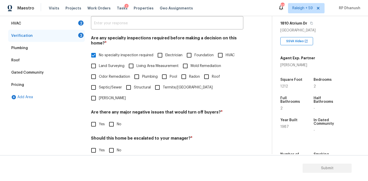
click at [112, 119] on input "No" at bounding box center [111, 124] width 11 height 11
checkbox input "true"
click at [112, 145] on input "No" at bounding box center [111, 150] width 11 height 11
checkbox input "true"
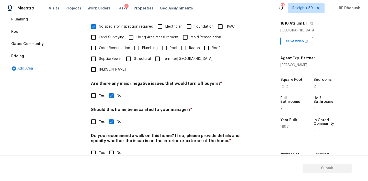
click at [112, 147] on input "No" at bounding box center [111, 152] width 11 height 11
checkbox input "true"
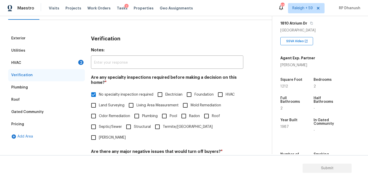
click at [76, 59] on div "HVAC 2" at bounding box center [46, 63] width 77 height 12
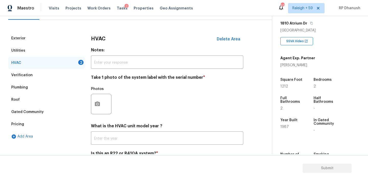
scroll to position [82, 0]
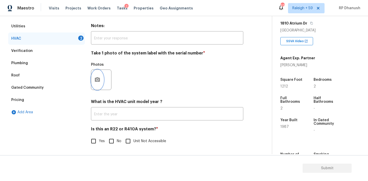
click at [92, 78] on button "button" at bounding box center [97, 80] width 12 height 20
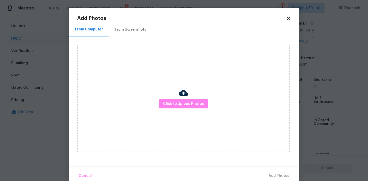
click at [113, 26] on div "From Screenshots" at bounding box center [130, 29] width 43 height 15
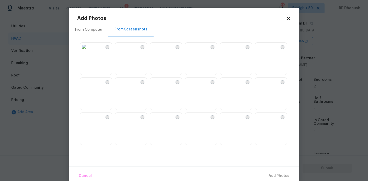
scroll to position [34, 0]
click at [158, 87] on img at bounding box center [154, 83] width 8 height 8
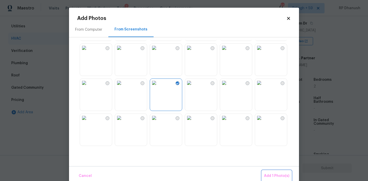
click at [265, 174] on span "Add 1 Photo(s)" at bounding box center [276, 176] width 25 height 6
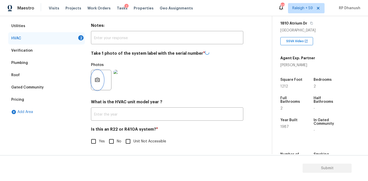
scroll to position [82, 0]
click at [112, 136] on input "No" at bounding box center [111, 141] width 11 height 11
checkbox input "true"
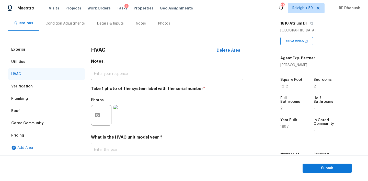
scroll to position [29, 0]
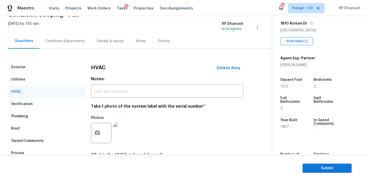
click at [51, 39] on div "Condition Adjustments" at bounding box center [64, 41] width 39 height 5
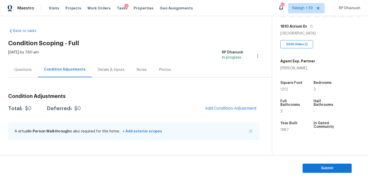
scroll to position [80, 0]
click at [241, 115] on div "Condition Adjustments Total: $0 Deferred: $0 Add Condition Adjustment A virtual…" at bounding box center [133, 117] width 251 height 55
click at [241, 108] on span "Add Condition Adjustment" at bounding box center [231, 108] width 52 height 5
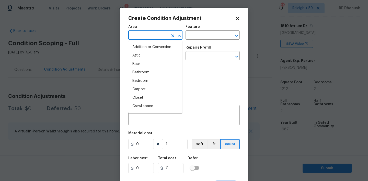
click at [164, 36] on input "text" at bounding box center [148, 36] width 40 height 8
type input "e"
type input "x"
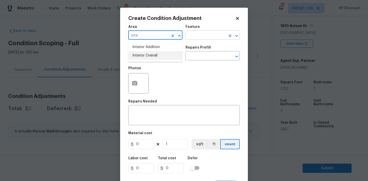
drag, startPoint x: 155, startPoint y: 55, endPoint x: 209, endPoint y: 36, distance: 57.9
click at [155, 55] on li "Interior Overall" at bounding box center [155, 55] width 54 height 8
type input "Interior Overall"
click at [211, 36] on input "text" at bounding box center [205, 36] width 40 height 8
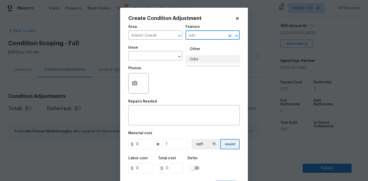
click at [209, 62] on li "Odor" at bounding box center [212, 59] width 54 height 8
type input "Odor"
click at [196, 60] on input "text" at bounding box center [205, 56] width 40 height 8
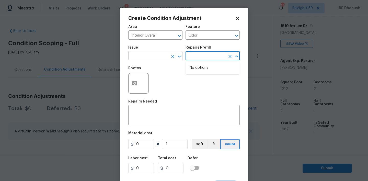
click at [158, 58] on input "text" at bounding box center [148, 56] width 40 height 8
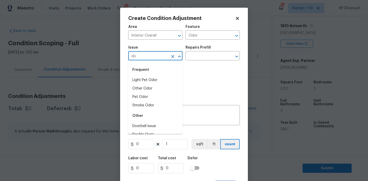
type input "d"
click at [154, 78] on li "Light Pet Odor" at bounding box center [155, 80] width 54 height 8
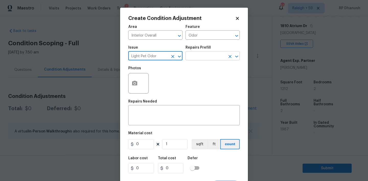
type input "Light Pet Odor"
click at [198, 60] on input "text" at bounding box center [205, 56] width 40 height 8
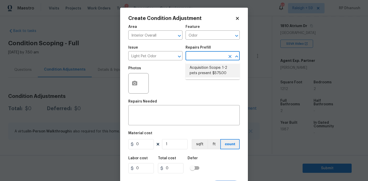
click at [202, 69] on li "Acquisition Scope: 1-2 pets present $575.00" at bounding box center [212, 71] width 54 height 14
type textarea "Acquisition Scope: 1-2 pets present"
type input "575"
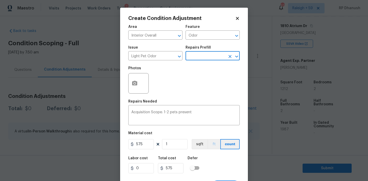
scroll to position [10, 0]
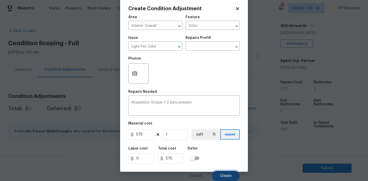
click at [237, 178] on button "Create" at bounding box center [226, 176] width 28 height 10
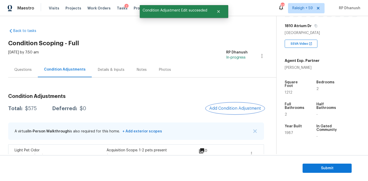
scroll to position [11, 0]
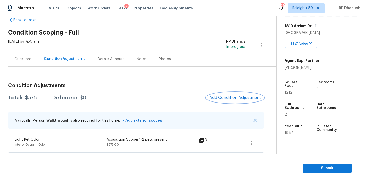
click at [237, 95] on button "Add Condition Adjustment" at bounding box center [235, 97] width 58 height 11
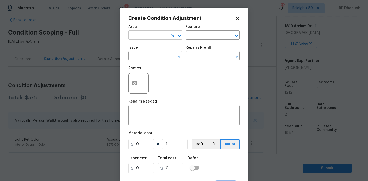
click at [165, 36] on input "text" at bounding box center [148, 36] width 40 height 8
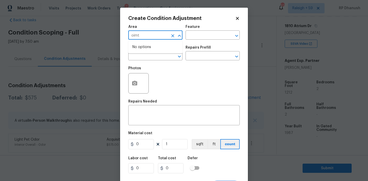
type input "oim"
type input "ininte"
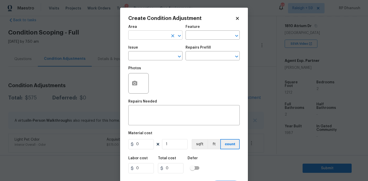
click at [160, 36] on input "text" at bounding box center [148, 36] width 40 height 8
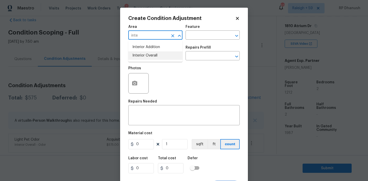
click at [156, 55] on li "Interior Overall" at bounding box center [155, 55] width 54 height 8
type input "Interior Overall"
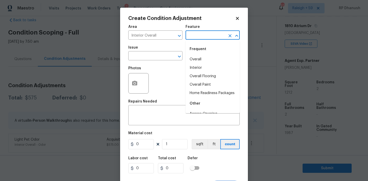
click at [198, 39] on input "text" at bounding box center [205, 36] width 40 height 8
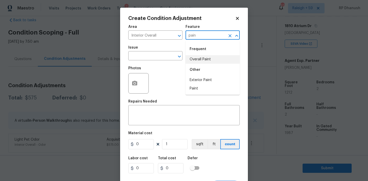
click at [195, 60] on li "Overall Paint" at bounding box center [212, 59] width 54 height 8
type input "Overall Paint"
click at [156, 56] on input "text" at bounding box center [148, 56] width 40 height 8
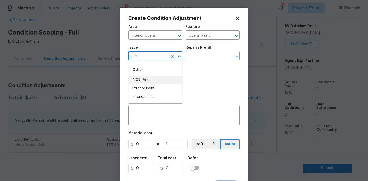
click at [151, 77] on li "ACQ: Paint" at bounding box center [155, 80] width 54 height 8
type input "ACQ: Paint"
click at [213, 56] on input "text" at bounding box center [205, 56] width 40 height 8
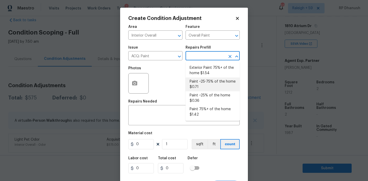
click at [202, 86] on li "Paint ~25-75% of the home $0.71" at bounding box center [212, 84] width 54 height 14
type input "Acquisition"
type textarea "Acquisition Scope: ~25 - 75% of the home needs interior paint"
type input "0.71"
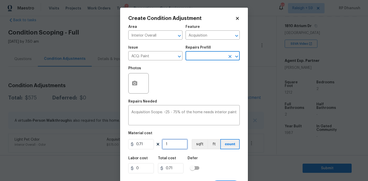
click at [172, 147] on input "1" at bounding box center [175, 144] width 26 height 10
type input "0"
type input "1"
type input "0.71"
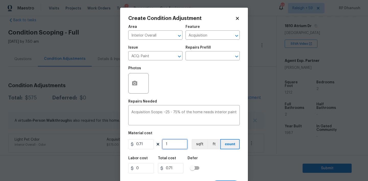
type input "12"
type input "8.52"
type input "121"
type input "85.91"
type input "1212"
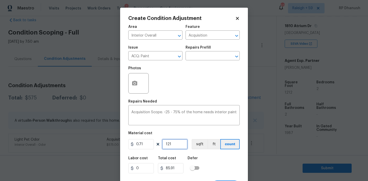
type input "860.52"
type input "1212"
click at [172, 147] on input "1212" at bounding box center [175, 144] width 26 height 10
click at [136, 80] on button "button" at bounding box center [134, 83] width 12 height 20
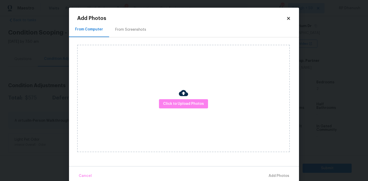
click at [136, 36] on div "From Screenshots" at bounding box center [130, 29] width 43 height 15
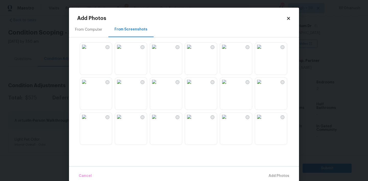
click at [158, 51] on img at bounding box center [154, 47] width 8 height 8
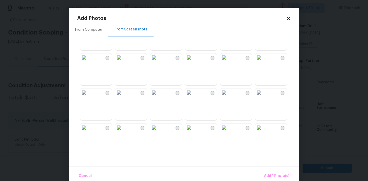
scroll to position [110, 0]
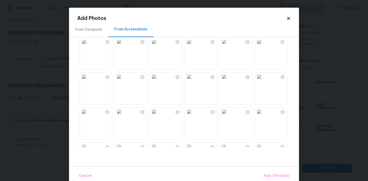
click at [158, 81] on img at bounding box center [154, 77] width 8 height 8
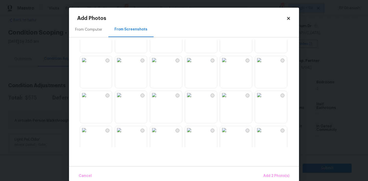
scroll to position [197, 0]
click at [123, 99] on img at bounding box center [119, 95] width 8 height 8
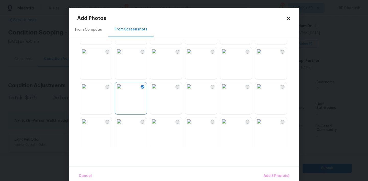
scroll to position [211, 0]
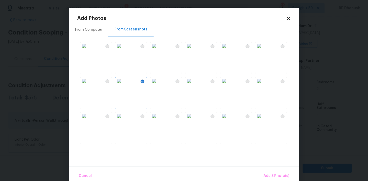
click at [158, 120] on img at bounding box center [154, 116] width 8 height 8
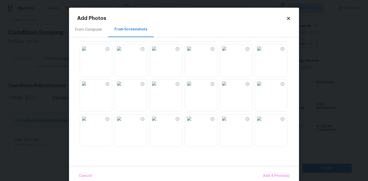
scroll to position [426, 0]
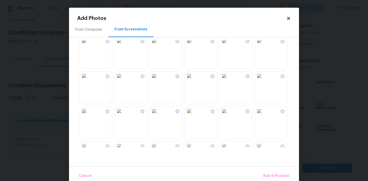
click at [228, 80] on img at bounding box center [224, 76] width 8 height 8
click at [123, 115] on img at bounding box center [119, 111] width 8 height 8
click at [88, 115] on img at bounding box center [84, 111] width 8 height 8
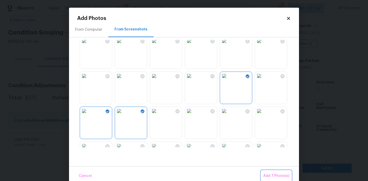
click at [278, 176] on span "Add 7 Photo(s)" at bounding box center [276, 176] width 26 height 6
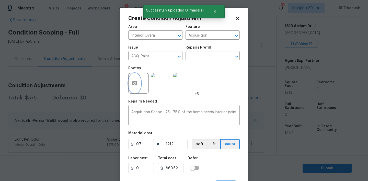
scroll to position [10, 0]
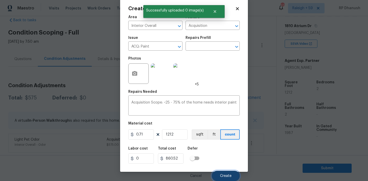
click at [216, 177] on button "Create" at bounding box center [226, 176] width 28 height 10
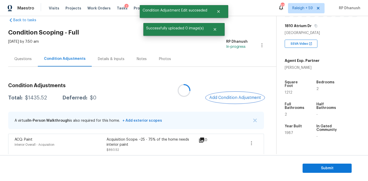
scroll to position [0, 0]
click at [246, 95] on button "Add Condition Adjustment" at bounding box center [235, 97] width 58 height 11
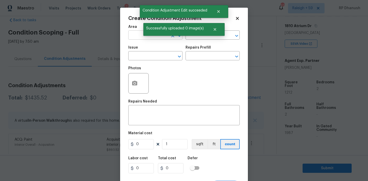
click at [136, 36] on input "text" at bounding box center [148, 36] width 40 height 8
drag, startPoint x: 137, startPoint y: 56, endPoint x: 185, endPoint y: 45, distance: 49.8
click at [137, 56] on li "Interior Overall" at bounding box center [155, 55] width 54 height 8
type input "Interior Overall"
click at [185, 45] on div "Issue ​ Repairs Prefill ​" at bounding box center [183, 53] width 111 height 21
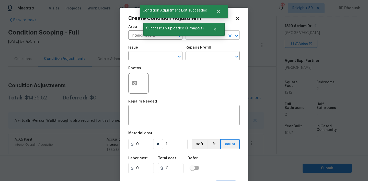
click at [192, 39] on input "text" at bounding box center [205, 36] width 40 height 8
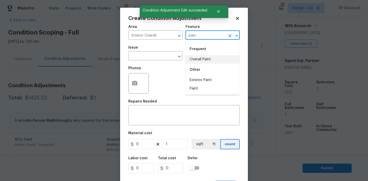
click at [194, 57] on li "Overall Paint" at bounding box center [212, 59] width 54 height 8
type input "Overall Paint"
click at [160, 54] on input "text" at bounding box center [148, 56] width 40 height 8
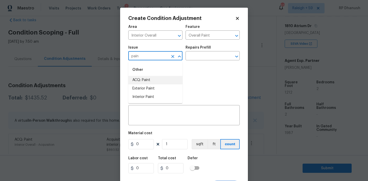
click at [162, 78] on li "ACQ: Paint" at bounding box center [155, 80] width 54 height 8
type input "ACQ: Paint"
click at [171, 56] on icon "Clear" at bounding box center [172, 56] width 5 height 5
click at [169, 56] on button "Clear" at bounding box center [172, 56] width 7 height 7
click at [160, 94] on li "Interior Paint" at bounding box center [155, 97] width 54 height 8
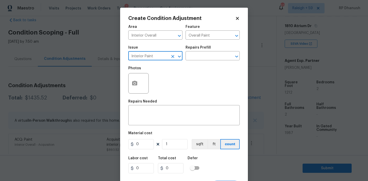
type input "Interior Paint"
drag, startPoint x: 212, startPoint y: 50, endPoint x: 211, endPoint y: 55, distance: 5.2
click at [212, 50] on div "Repairs Prefill" at bounding box center [212, 49] width 54 height 7
click at [209, 52] on div "Repairs Prefill" at bounding box center [212, 49] width 54 height 7
drag, startPoint x: 208, startPoint y: 54, endPoint x: 208, endPoint y: 58, distance: 3.6
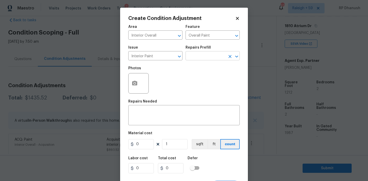
click at [208, 55] on input "text" at bounding box center [205, 56] width 40 height 8
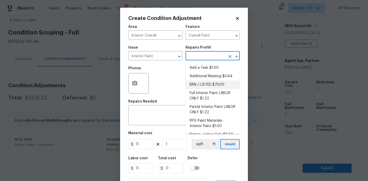
scroll to position [7, 0]
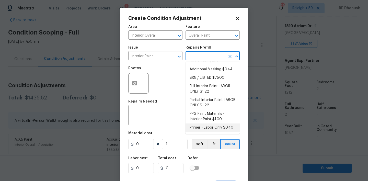
click at [200, 127] on li "Primer - Labor Only $0.40" at bounding box center [212, 127] width 54 height 8
type textarea "Interior primer - PRIMER PROVIDED BY OPENDOOR - All nails, screws, drywall anch…"
type input "0.4"
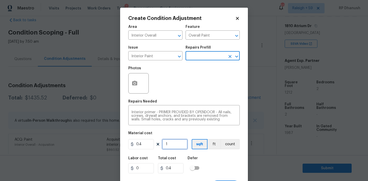
click at [179, 139] on input "1" at bounding box center [175, 144] width 26 height 10
type input "51"
type input "20.4"
type input "501"
type input "200.4"
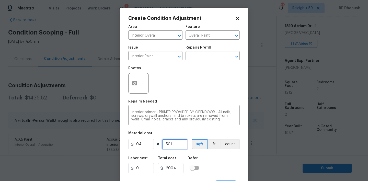
type input "5001"
type input "2000.4"
type input "5001"
drag, startPoint x: 179, startPoint y: 139, endPoint x: 179, endPoint y: 126, distance: 12.8
click at [179, 126] on div "Area Interior Overall ​ Feature Overall Paint ​ Issue Interior Paint ​ Repairs …" at bounding box center [183, 106] width 111 height 169
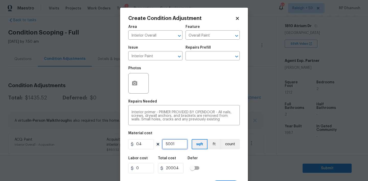
scroll to position [10, 0]
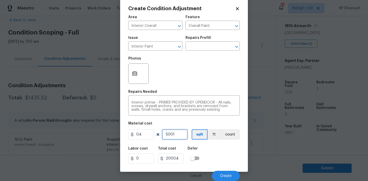
click at [176, 135] on input "5001" at bounding box center [175, 134] width 26 height 10
type input "500"
type input "200"
type input "500"
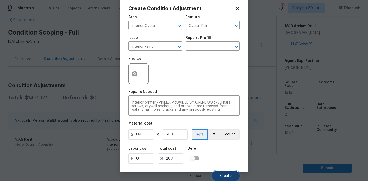
click at [222, 173] on button "Create" at bounding box center [226, 176] width 28 height 10
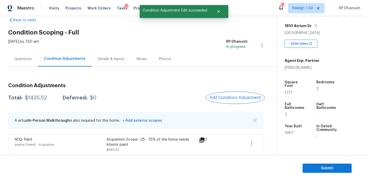
scroll to position [0, 0]
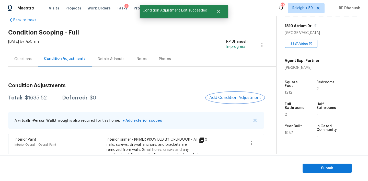
click at [237, 101] on button "Add Condition Adjustment" at bounding box center [235, 97] width 58 height 11
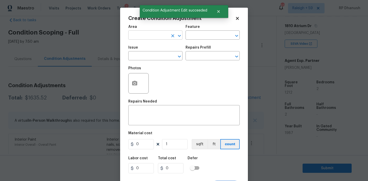
click at [155, 36] on input "text" at bounding box center [148, 36] width 40 height 8
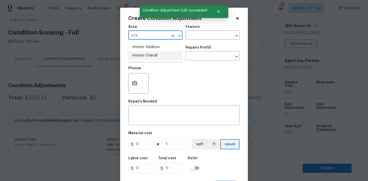
drag, startPoint x: 157, startPoint y: 55, endPoint x: 198, endPoint y: 40, distance: 43.3
click at [158, 54] on li "Interior Overall" at bounding box center [155, 55] width 54 height 8
type input "Interior Overall"
click at [198, 40] on div "Area Interior Overall ​ Feature ​" at bounding box center [183, 32] width 111 height 21
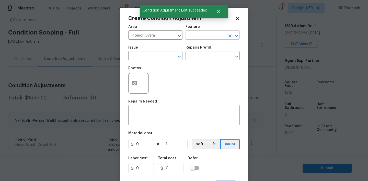
click at [202, 35] on input "text" at bounding box center [205, 36] width 40 height 8
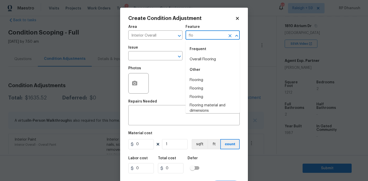
click at [199, 55] on div "Frequent" at bounding box center [212, 49] width 54 height 12
click at [199, 55] on li "Overall Flooring" at bounding box center [212, 59] width 54 height 8
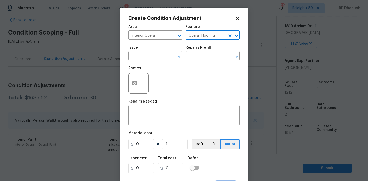
type input "Overall Flooring"
click at [140, 50] on div "Issue" at bounding box center [155, 49] width 54 height 7
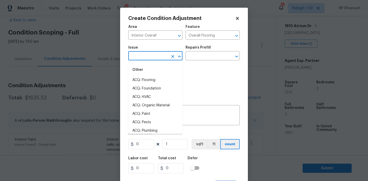
click at [139, 55] on input "text" at bounding box center [148, 56] width 40 height 8
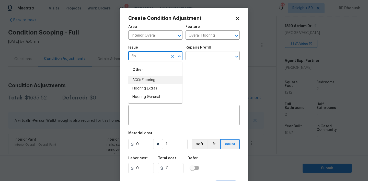
click at [138, 82] on li "ACQ: Flooring" at bounding box center [155, 80] width 54 height 8
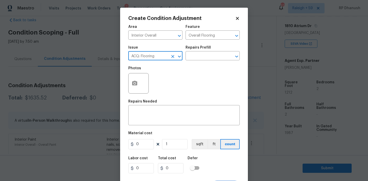
type input "ACQ: Flooring"
click at [194, 61] on div "Issue ACQ: Flooring ​ Repairs Prefill ​" at bounding box center [183, 53] width 111 height 21
click at [205, 57] on input "text" at bounding box center [205, 56] width 40 height 8
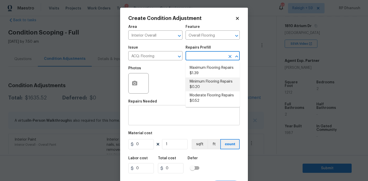
drag, startPoint x: 202, startPoint y: 86, endPoint x: 189, endPoint y: 121, distance: 37.2
click at [202, 86] on li "Minimum Flooring Repairs $0.20" at bounding box center [212, 84] width 54 height 14
type input "Acquisition"
type textarea "Acquisition Scope: Minimum flooring repairs"
type input "0.2"
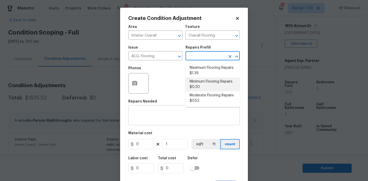
type input "0.2"
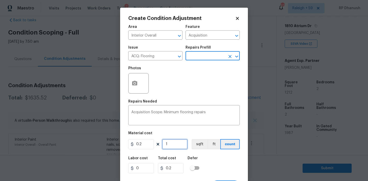
click at [173, 146] on input "1" at bounding box center [175, 144] width 26 height 10
type input "0"
type input "1"
type input "0.2"
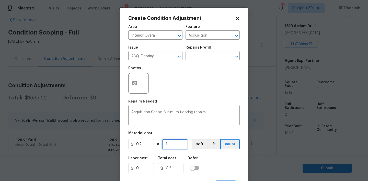
type input "12"
type input "2.4"
type input "121"
type input "24.2"
type input "1212"
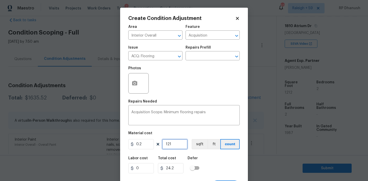
type input "242.4"
type input "1212"
click at [173, 146] on input "1212" at bounding box center [175, 144] width 26 height 10
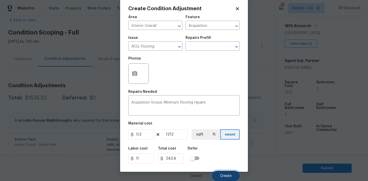
click at [224, 174] on span "Create" at bounding box center [225, 176] width 11 height 4
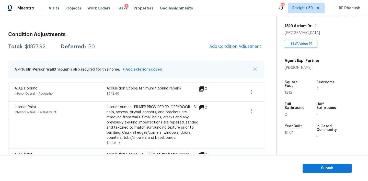
scroll to position [99, 0]
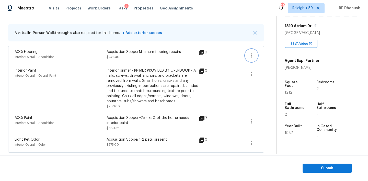
click at [252, 52] on icon "button" at bounding box center [251, 55] width 6 height 6
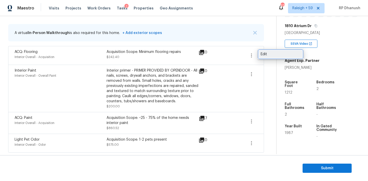
click at [275, 57] on link "Edit" at bounding box center [280, 54] width 43 height 8
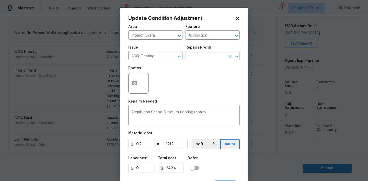
click at [202, 59] on input "text" at bounding box center [205, 56] width 40 height 8
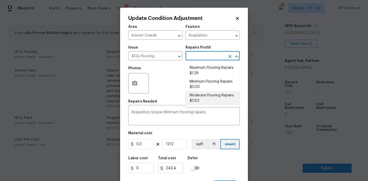
click at [196, 99] on li "Moderate Flooring Repairs $0.52" at bounding box center [212, 98] width 54 height 14
type textarea "Acquisition Scope: Moderate flooring repairs"
type input "0.52"
type input "630.24"
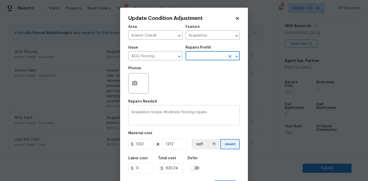
scroll to position [1, 0]
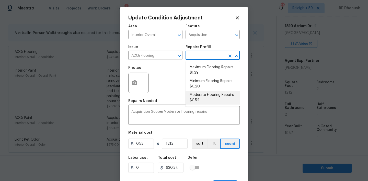
click at [204, 56] on input "text" at bounding box center [205, 56] width 40 height 8
click at [197, 98] on li "Moderate Flooring Repairs $0.52" at bounding box center [212, 98] width 54 height 14
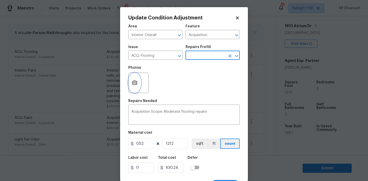
click at [137, 91] on button "button" at bounding box center [134, 83] width 12 height 20
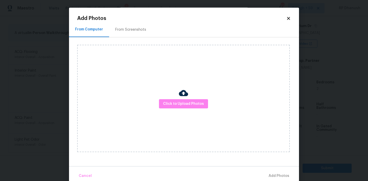
click at [146, 33] on div "From Screenshots" at bounding box center [130, 29] width 43 height 15
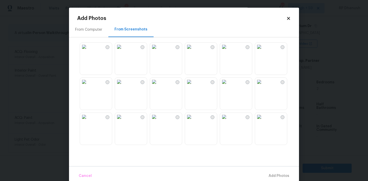
click at [158, 51] on img at bounding box center [154, 47] width 8 height 8
click at [285, 18] on h2 "Add Photos" at bounding box center [181, 18] width 209 height 5
click at [287, 17] on icon at bounding box center [288, 18] width 5 height 5
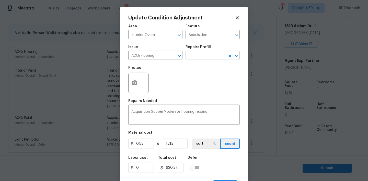
click at [200, 57] on input "text" at bounding box center [205, 56] width 40 height 8
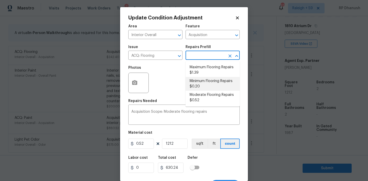
click at [200, 79] on li "Minimum Flooring Repairs $0.20" at bounding box center [212, 84] width 54 height 14
type textarea "Acquisition Scope: Minimum flooring repairs"
type input "0.2"
type input "242.4"
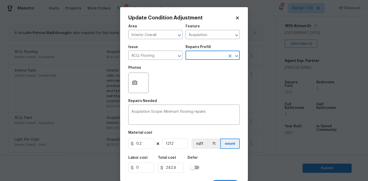
scroll to position [10, 0]
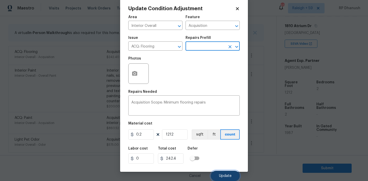
click at [225, 173] on button "Update" at bounding box center [225, 176] width 29 height 10
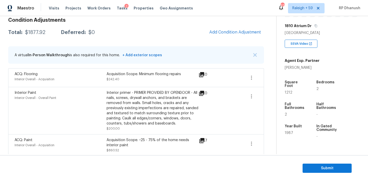
scroll to position [45, 0]
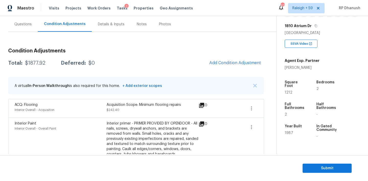
click at [41, 65] on div "$1877.92" at bounding box center [35, 63] width 20 height 5
copy div "$1877.92"
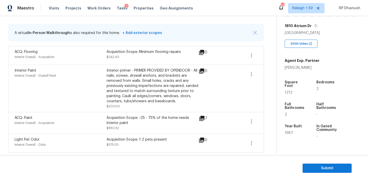
scroll to position [70, 0]
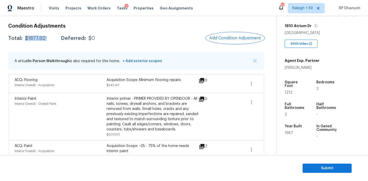
click at [235, 37] on span "Add Condition Adjustment" at bounding box center [235, 38] width 52 height 5
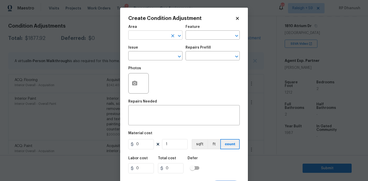
click at [141, 37] on input "text" at bounding box center [148, 36] width 40 height 8
click at [145, 47] on li "HVAC" at bounding box center [155, 47] width 54 height 8
type input "HVAC"
click at [202, 37] on input "text" at bounding box center [205, 36] width 40 height 8
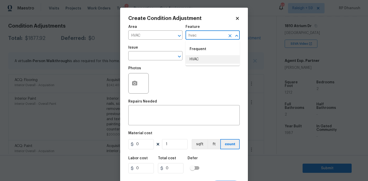
click at [205, 58] on li "HVAC" at bounding box center [212, 59] width 54 height 8
type input "HVAC"
click at [145, 58] on input "text" at bounding box center [148, 56] width 40 height 8
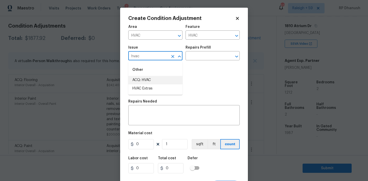
click at [144, 79] on li "ACQ: HVAC" at bounding box center [155, 80] width 54 height 8
type input "ACQ: HVAC"
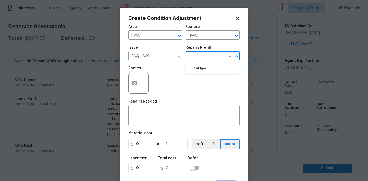
click at [218, 53] on input "text" at bounding box center [205, 56] width 40 height 8
click at [217, 56] on input "text" at bounding box center [205, 56] width 40 height 8
click at [211, 58] on input "text" at bounding box center [205, 56] width 40 height 8
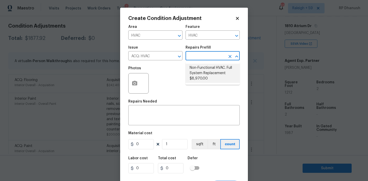
click at [198, 74] on li "Non-Functional HVAC. Full System Replacement $8,970.00" at bounding box center [212, 73] width 54 height 19
type input "Acquisition"
type textarea "Acquisition Scope: Full System Replacement"
type input "8970"
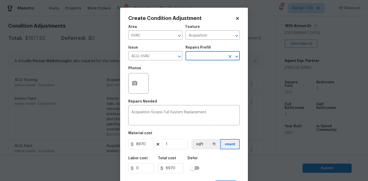
scroll to position [10, 0]
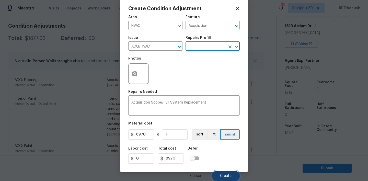
click at [218, 173] on button "Create" at bounding box center [226, 176] width 28 height 10
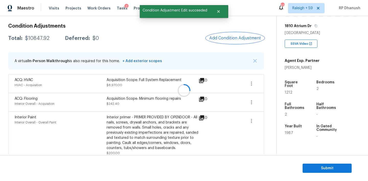
scroll to position [0, 0]
click at [45, 39] on div "$10847.92" at bounding box center [37, 38] width 25 height 5
copy div "$10847.92"
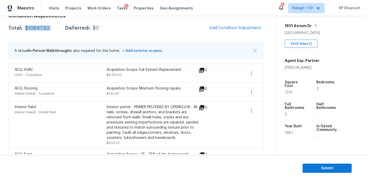
scroll to position [64, 0]
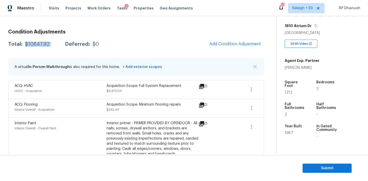
click at [33, 45] on div "$10847.92" at bounding box center [37, 44] width 25 height 5
copy div "$10847.92"
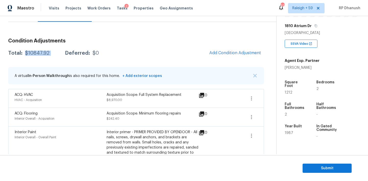
scroll to position [44, 0]
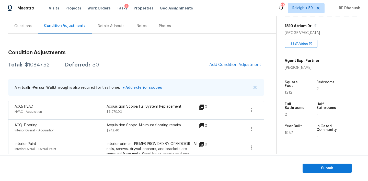
click at [26, 22] on div "Questions" at bounding box center [23, 25] width 30 height 15
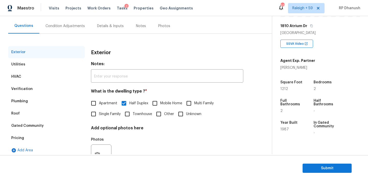
scroll to position [65, 0]
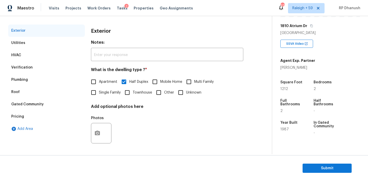
click at [39, 69] on div "Verification" at bounding box center [46, 67] width 77 height 12
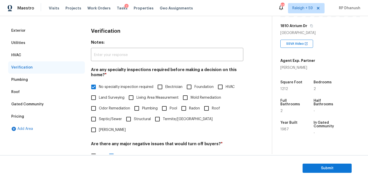
click at [19, 116] on div "Pricing" at bounding box center [17, 116] width 13 height 5
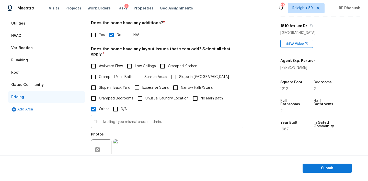
scroll to position [92, 0]
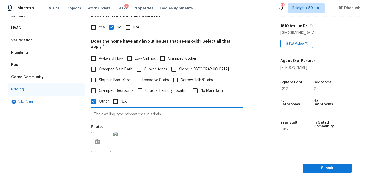
click at [145, 108] on input "The dwelling type mismatches in admin." at bounding box center [167, 114] width 152 height 12
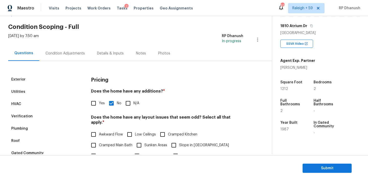
scroll to position [0, 0]
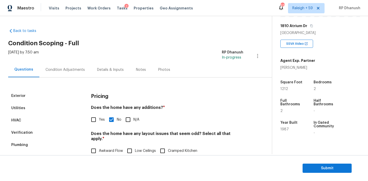
click at [62, 64] on div "Condition Adjustments" at bounding box center [65, 69] width 52 height 15
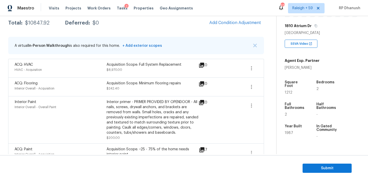
scroll to position [117, 0]
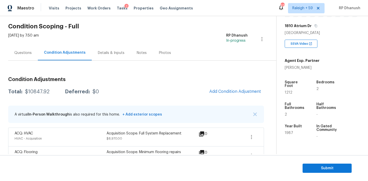
click at [29, 53] on div "Questions" at bounding box center [22, 52] width 17 height 5
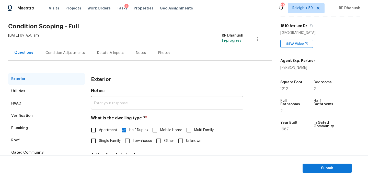
scroll to position [65, 0]
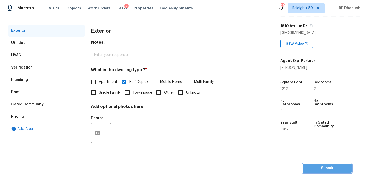
click at [321, 169] on span "Submit" at bounding box center [327, 168] width 41 height 6
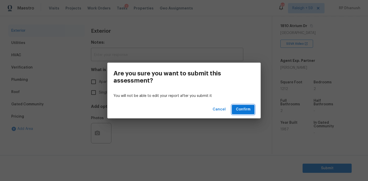
click at [241, 108] on span "Confirm" at bounding box center [243, 109] width 15 height 6
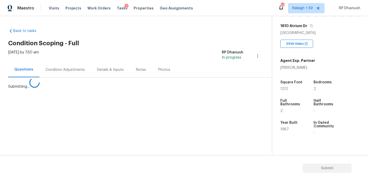
scroll to position [0, 0]
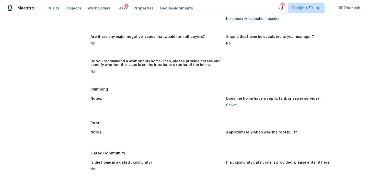
scroll to position [141, 0]
